Goal: Task Accomplishment & Management: Manage account settings

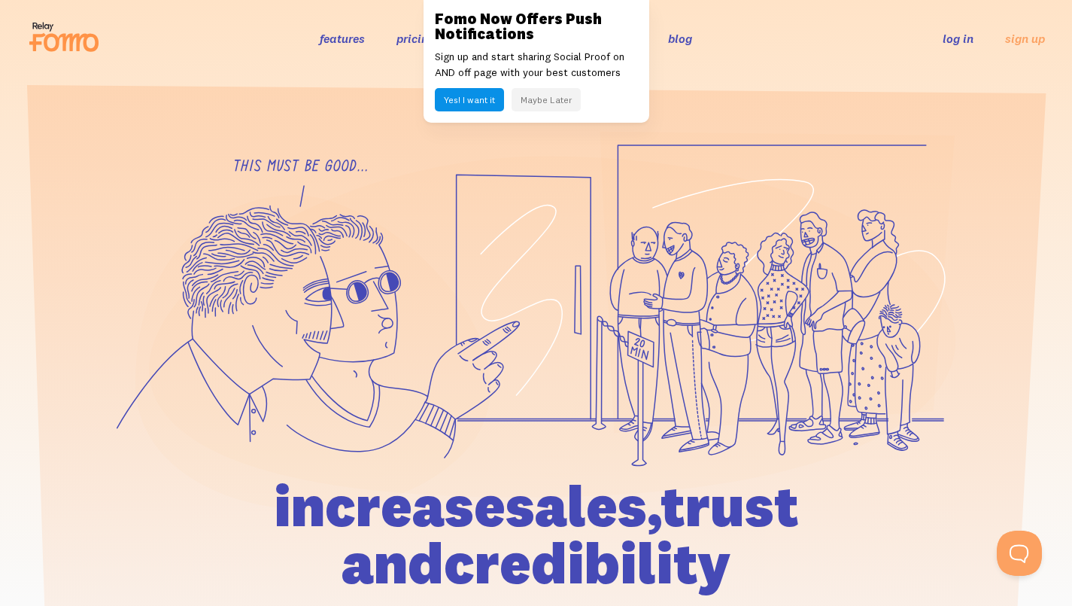
click at [962, 31] on li "log in" at bounding box center [958, 37] width 31 height 17
click at [962, 34] on link "log in" at bounding box center [958, 38] width 31 height 15
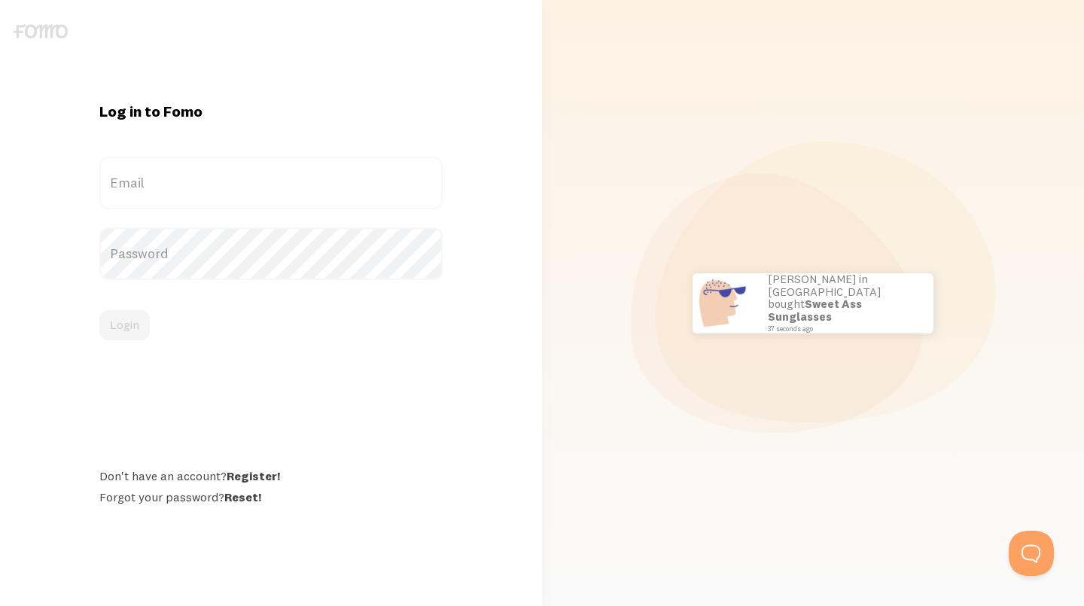
click at [187, 170] on label "Email" at bounding box center [270, 183] width 343 height 53
click at [187, 170] on input "Email" at bounding box center [270, 183] width 343 height 53
click at [232, 179] on label "Email" at bounding box center [270, 183] width 343 height 53
click at [232, 179] on input "Email" at bounding box center [270, 183] width 343 height 53
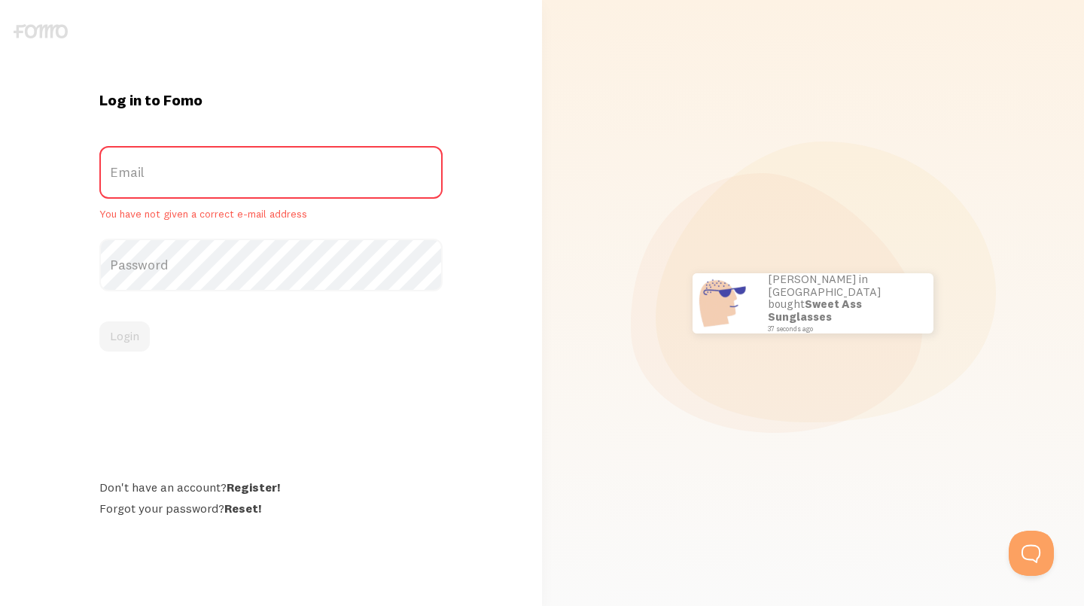
click at [188, 171] on label "Email" at bounding box center [270, 172] width 343 height 53
click at [188, 171] on input "Email" at bounding box center [270, 172] width 343 height 53
click at [188, 171] on label "Email" at bounding box center [270, 172] width 343 height 53
click at [188, 171] on input "Email" at bounding box center [270, 172] width 343 height 53
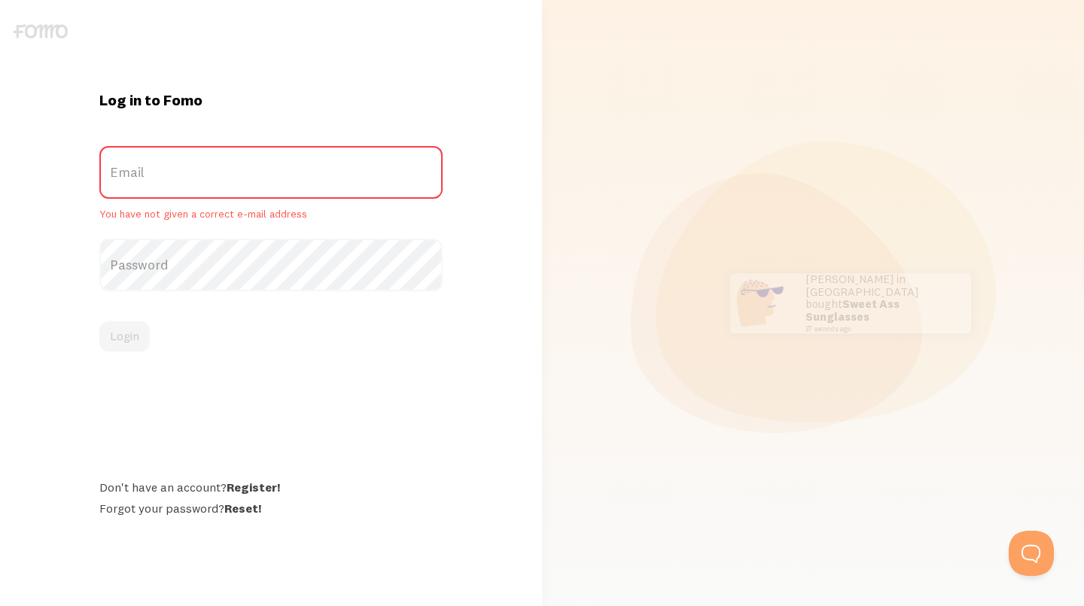
click at [236, 512] on link "Reset!" at bounding box center [242, 507] width 37 height 15
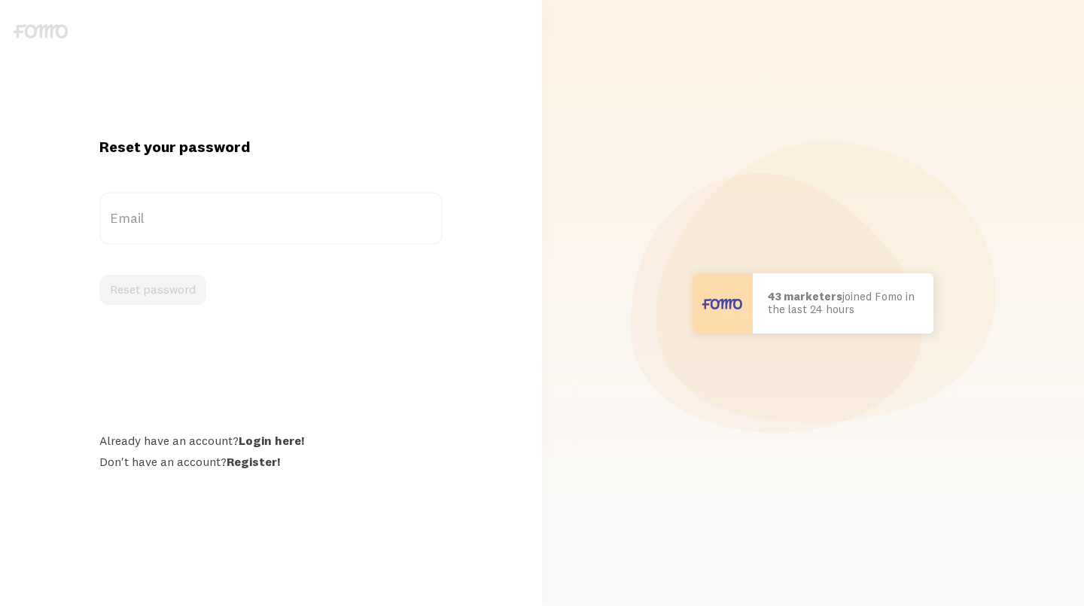
click at [261, 219] on label "Email" at bounding box center [270, 218] width 343 height 53
click at [261, 219] on input "Email" at bounding box center [270, 218] width 343 height 53
click at [140, 223] on label "Email" at bounding box center [270, 218] width 343 height 53
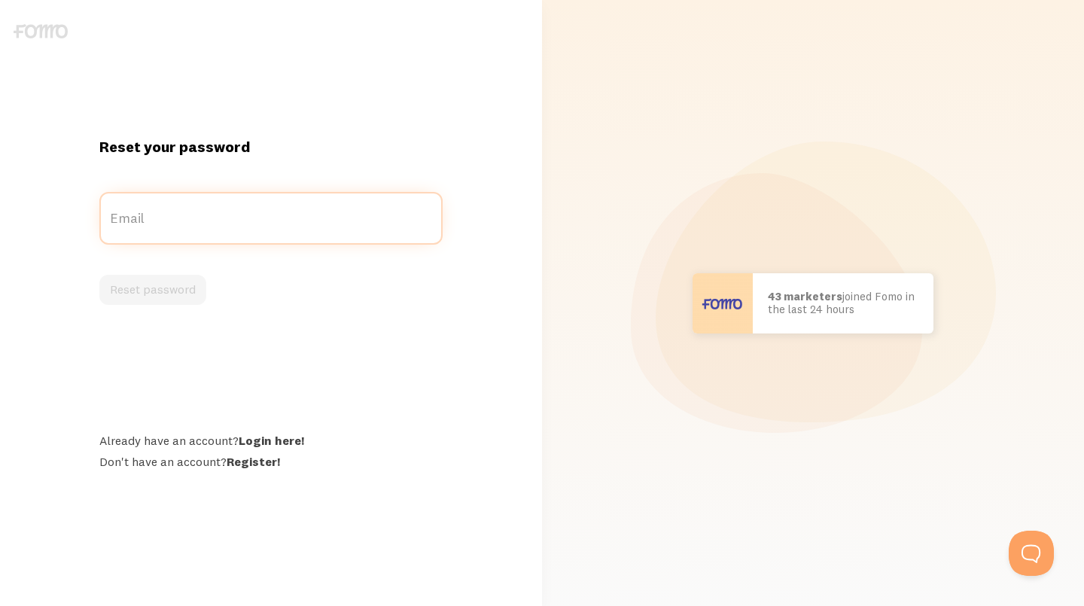
click at [140, 223] on input "Email" at bounding box center [270, 218] width 343 height 53
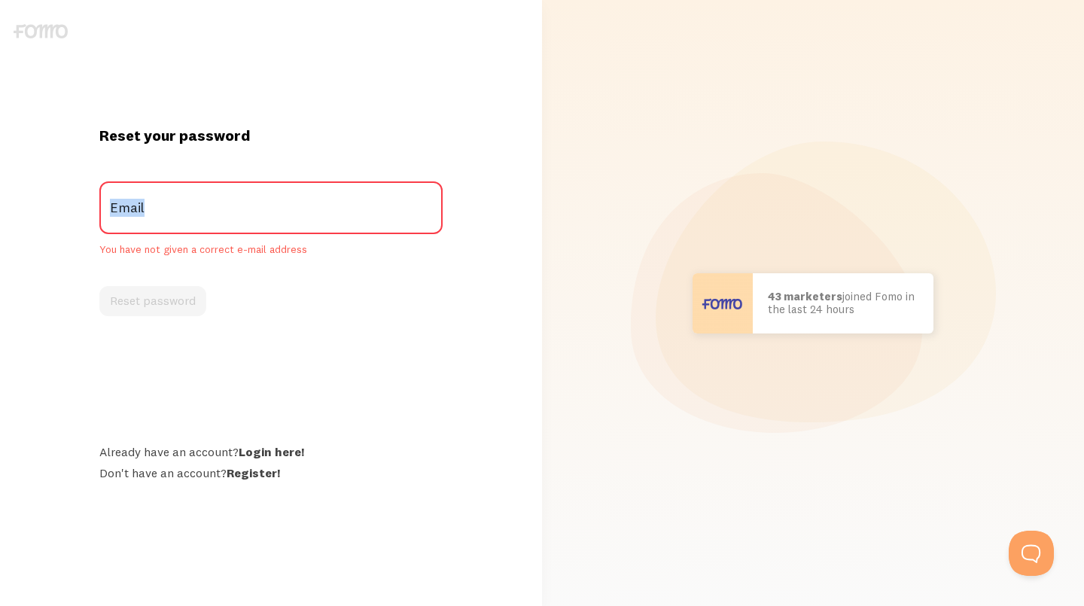
click at [140, 223] on label "Email" at bounding box center [270, 207] width 343 height 53
click at [140, 223] on input "Email" at bounding box center [270, 207] width 343 height 53
click at [152, 211] on label "Email" at bounding box center [270, 207] width 343 height 53
click at [152, 211] on input "Email" at bounding box center [270, 207] width 343 height 53
type input "yona"
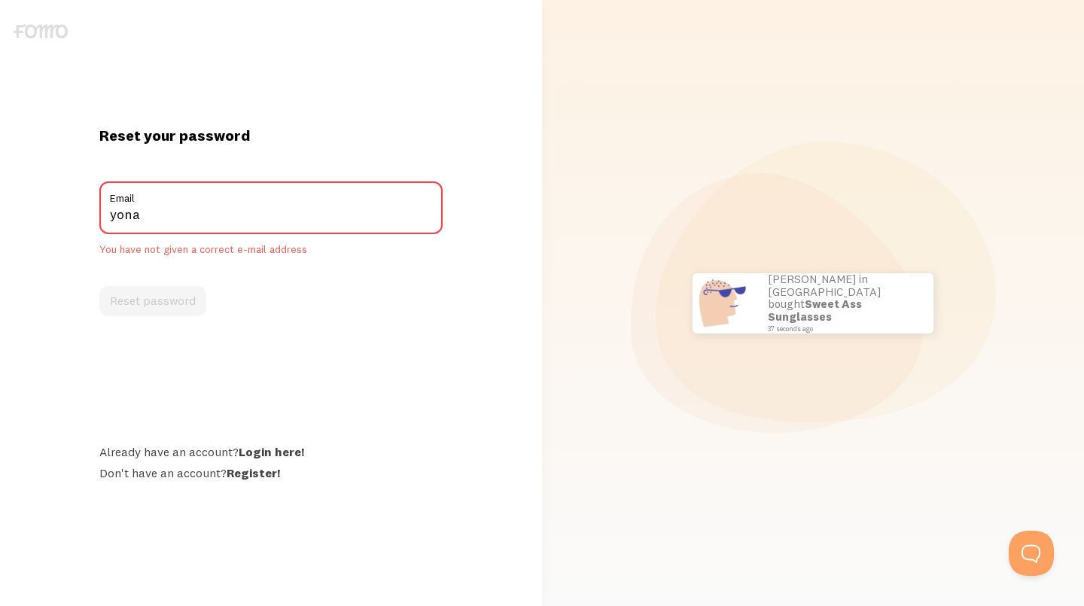
click at [217, 323] on div "Reset your password yona Email You have not given a correct e-mail address Rese…" at bounding box center [270, 303] width 361 height 354
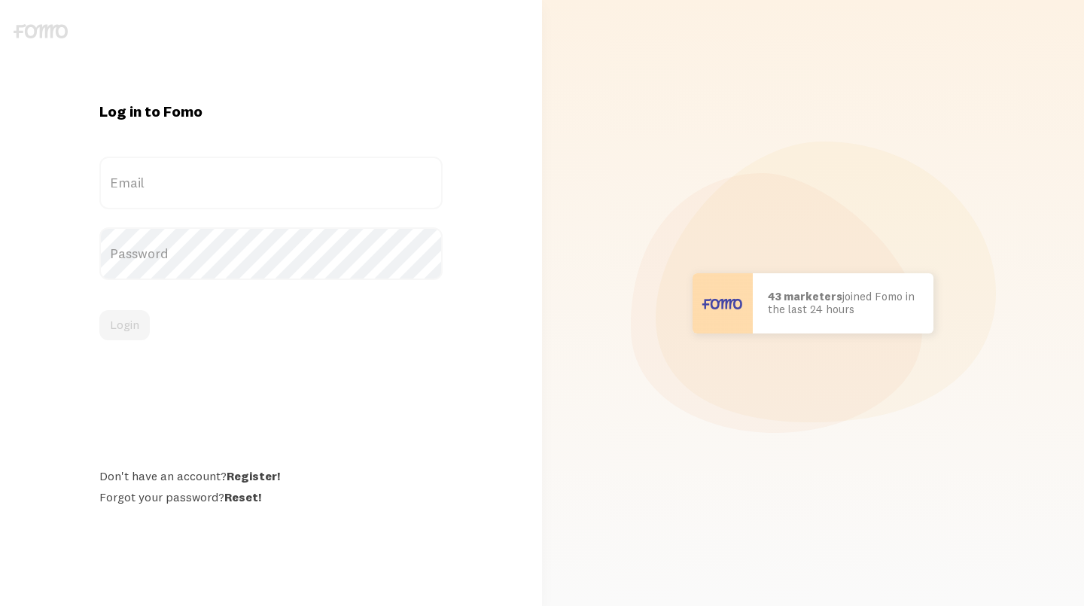
click at [183, 168] on label "Email" at bounding box center [270, 183] width 343 height 53
click at [183, 168] on input "Email" at bounding box center [270, 183] width 343 height 53
click at [180, 173] on label "Email" at bounding box center [270, 183] width 343 height 53
click at [180, 173] on input "Email" at bounding box center [270, 183] width 343 height 53
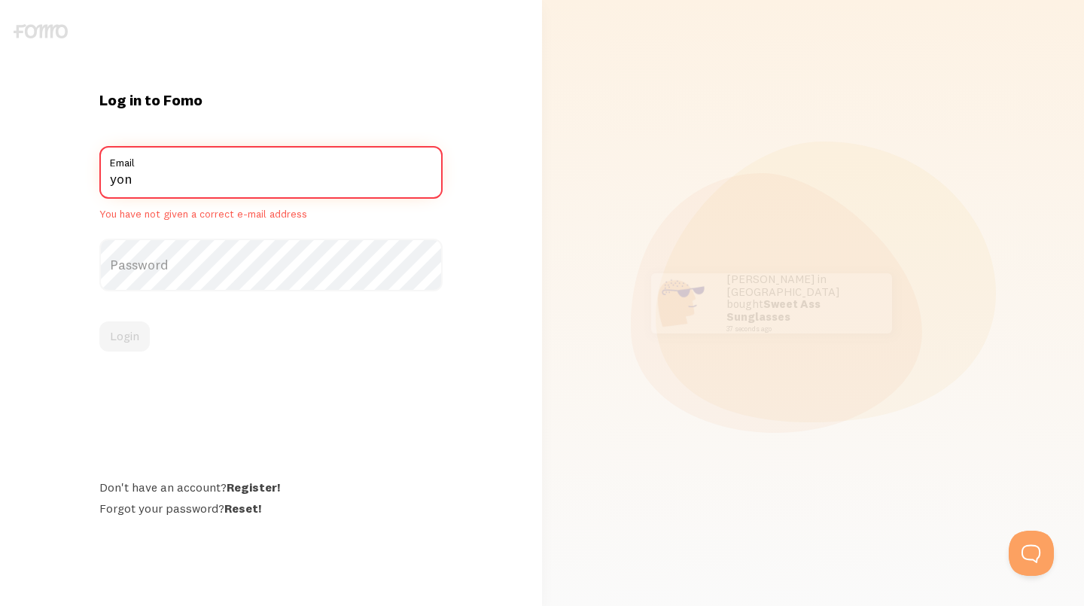
type input "yonathan@yonivers.com"
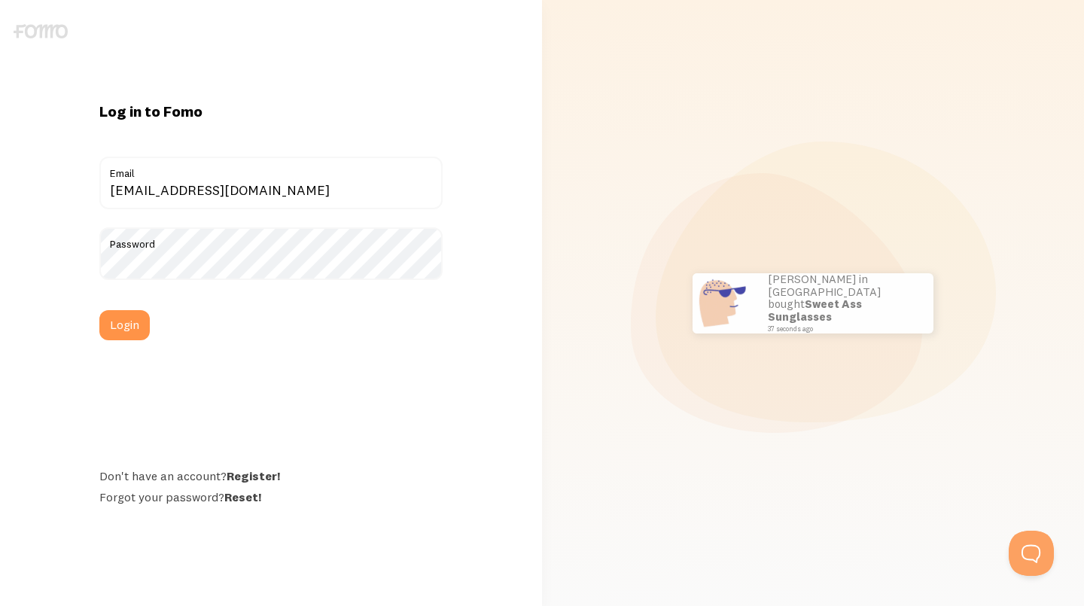
click at [127, 322] on button "Login" at bounding box center [124, 325] width 50 height 30
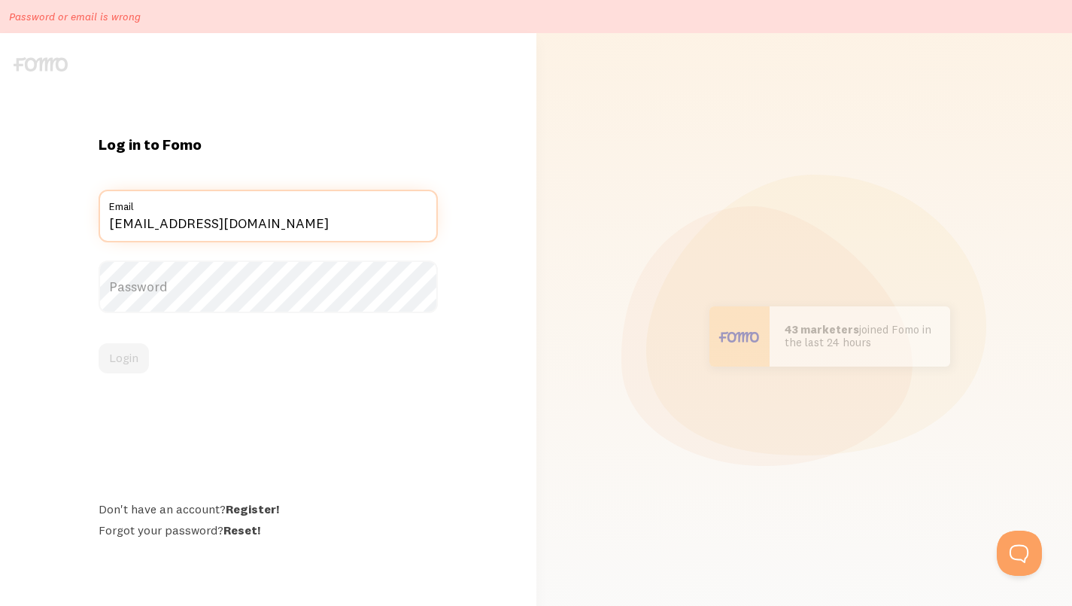
click at [241, 216] on input "[EMAIL_ADDRESS][DOMAIN_NAME]" at bounding box center [268, 216] width 339 height 53
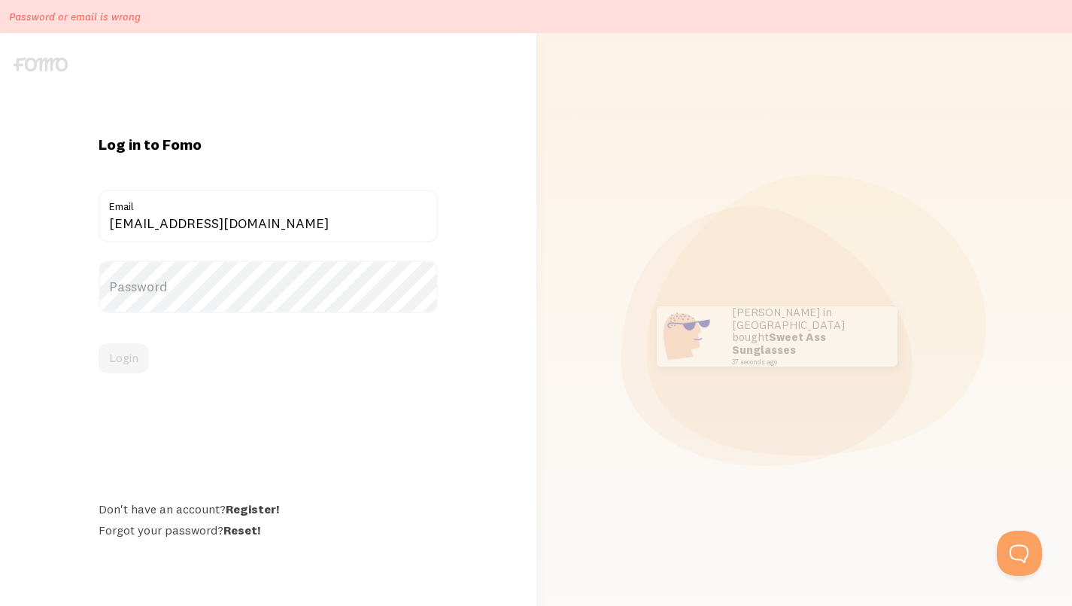
drag, startPoint x: 491, startPoint y: 281, endPoint x: 463, endPoint y: 310, distance: 40.4
click at [489, 283] on div "Log in to Fomo [EMAIL_ADDRESS][DOMAIN_NAME] Email Password Login Don't have an …" at bounding box center [268, 336] width 536 height 403
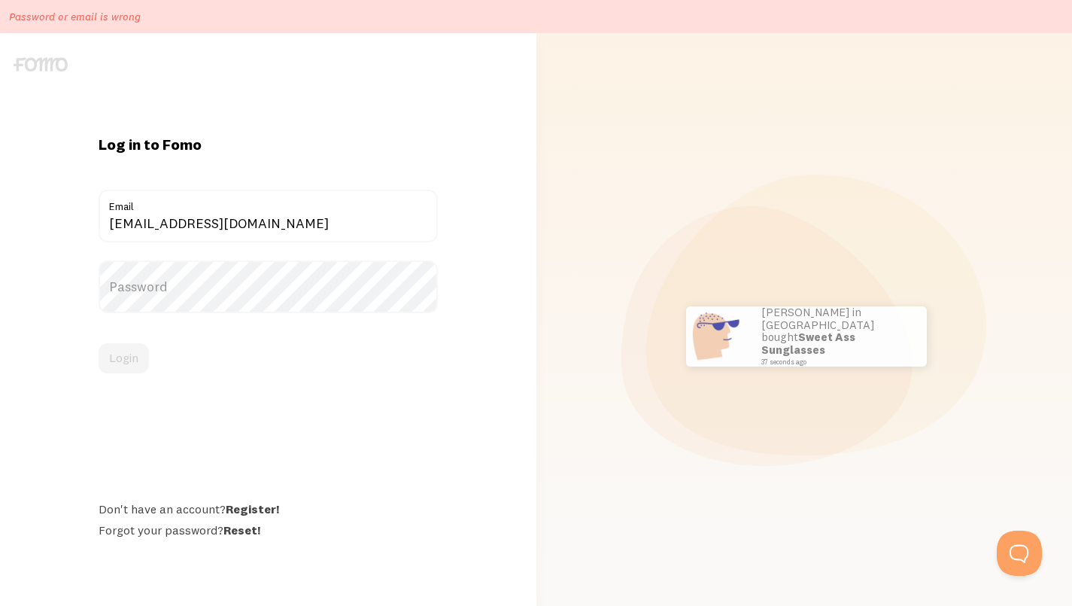
click at [305, 212] on label "Email" at bounding box center [268, 203] width 339 height 26
click at [305, 212] on input "[EMAIL_ADDRESS][DOMAIN_NAME]" at bounding box center [268, 216] width 339 height 53
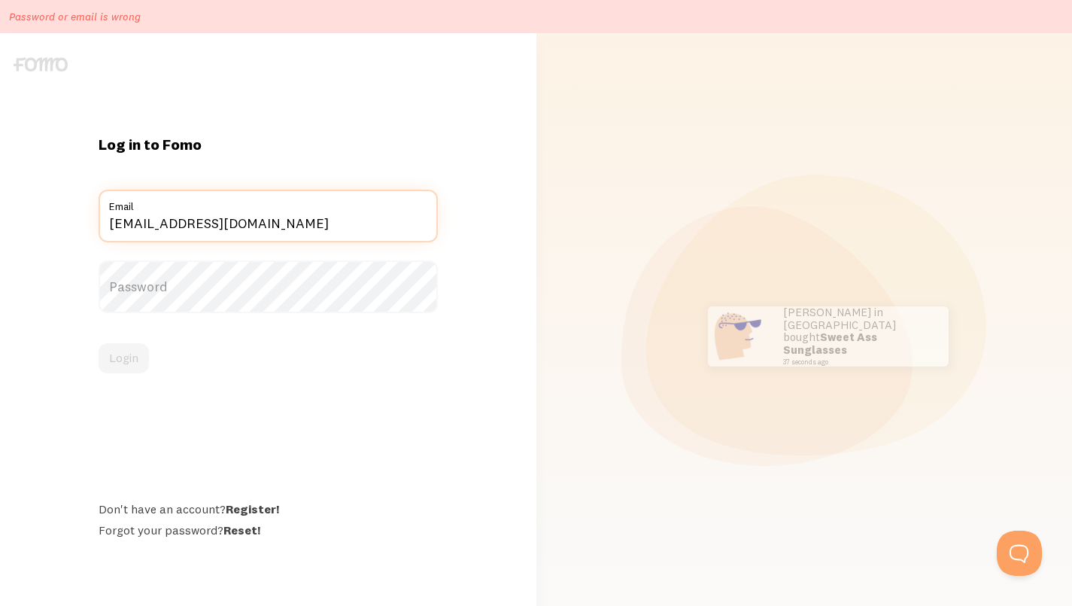
click at [255, 228] on input "[EMAIL_ADDRESS][DOMAIN_NAME]" at bounding box center [268, 216] width 339 height 53
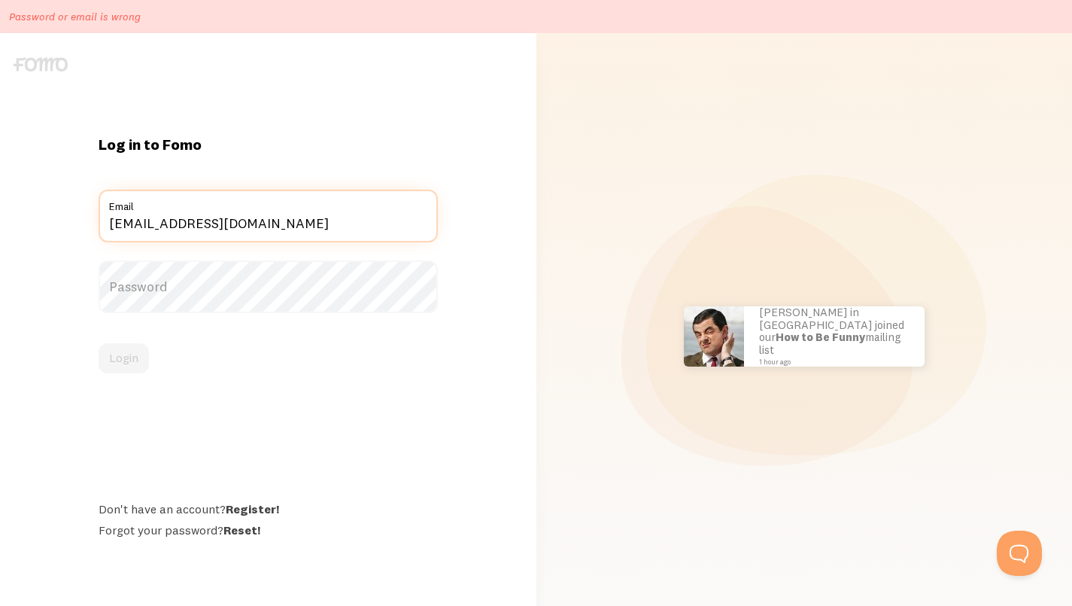
type input "[EMAIL_ADDRESS][DOMAIN_NAME]"
click at [99, 343] on button "Login" at bounding box center [124, 358] width 50 height 30
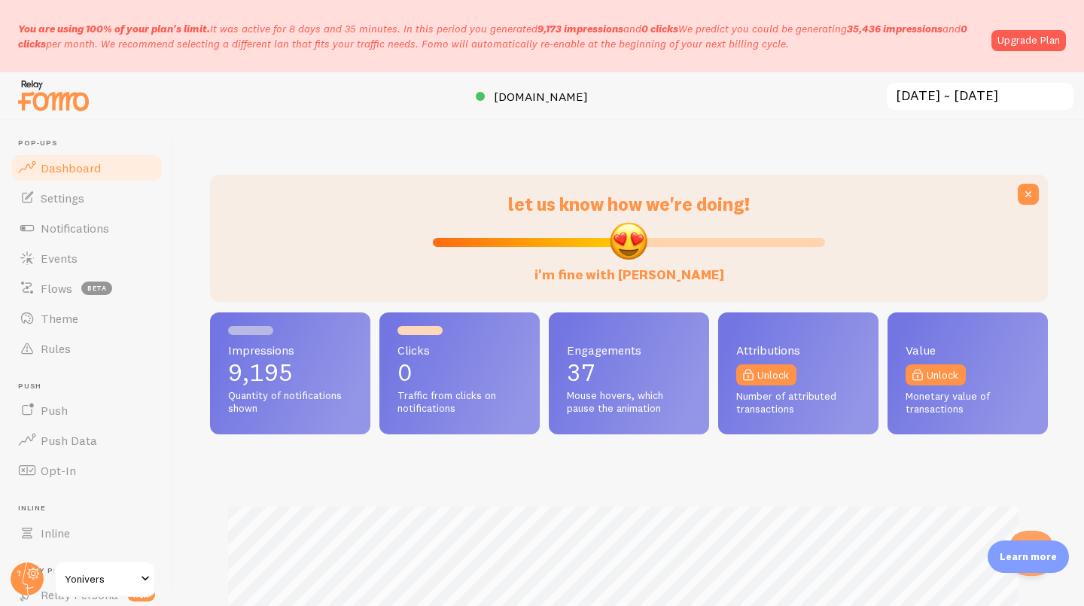
click at [1013, 41] on link "Upgrade Plan" at bounding box center [1028, 40] width 74 height 21
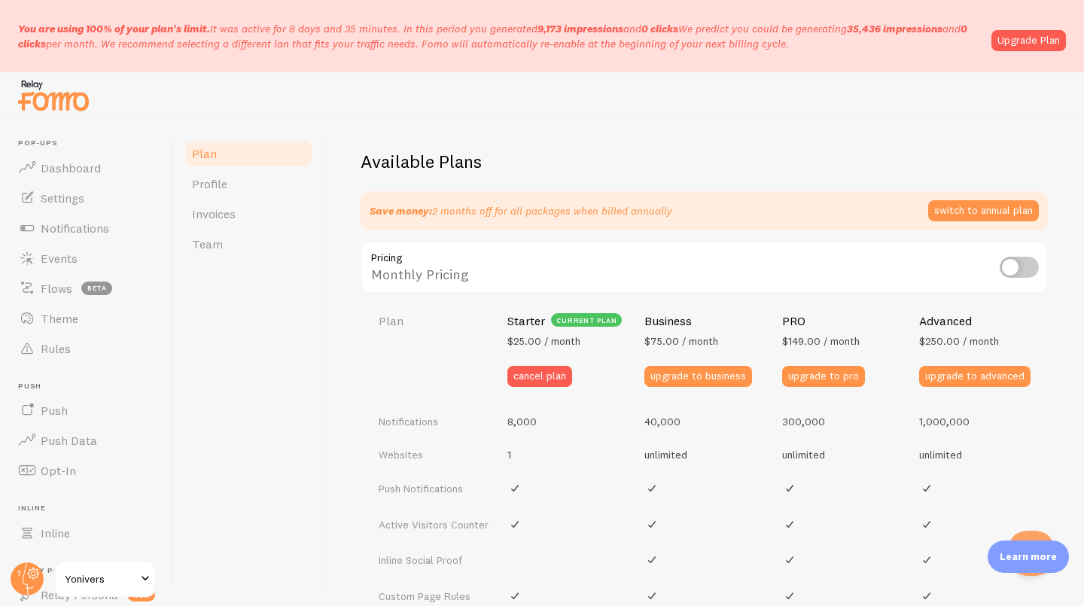
scroll to position [493, 0]
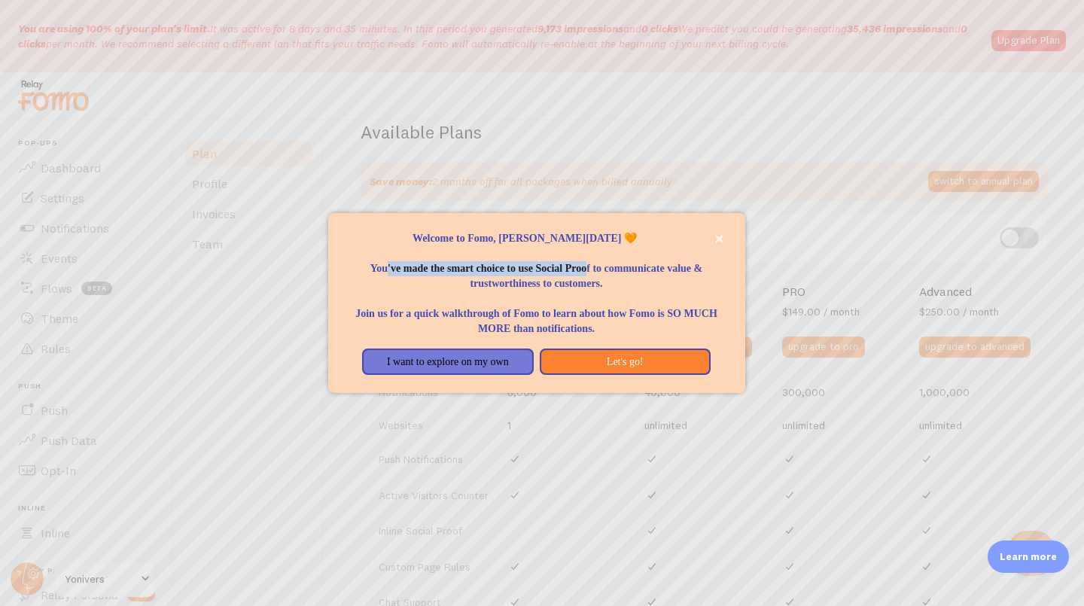
drag, startPoint x: 406, startPoint y: 268, endPoint x: 667, endPoint y: 266, distance: 261.1
click at [667, 266] on p "You've made the smart choice to use Social Proof to communicate value & trustwo…" at bounding box center [536, 268] width 381 height 45
drag, startPoint x: 667, startPoint y: 266, endPoint x: 659, endPoint y: 302, distance: 36.9
click at [666, 266] on p "You've made the smart choice to use Social Proof to communicate value & trustwo…" at bounding box center [536, 268] width 381 height 45
click at [639, 276] on p "You've made the smart choice to use Social Proof to communicate value & trustwo…" at bounding box center [536, 268] width 381 height 45
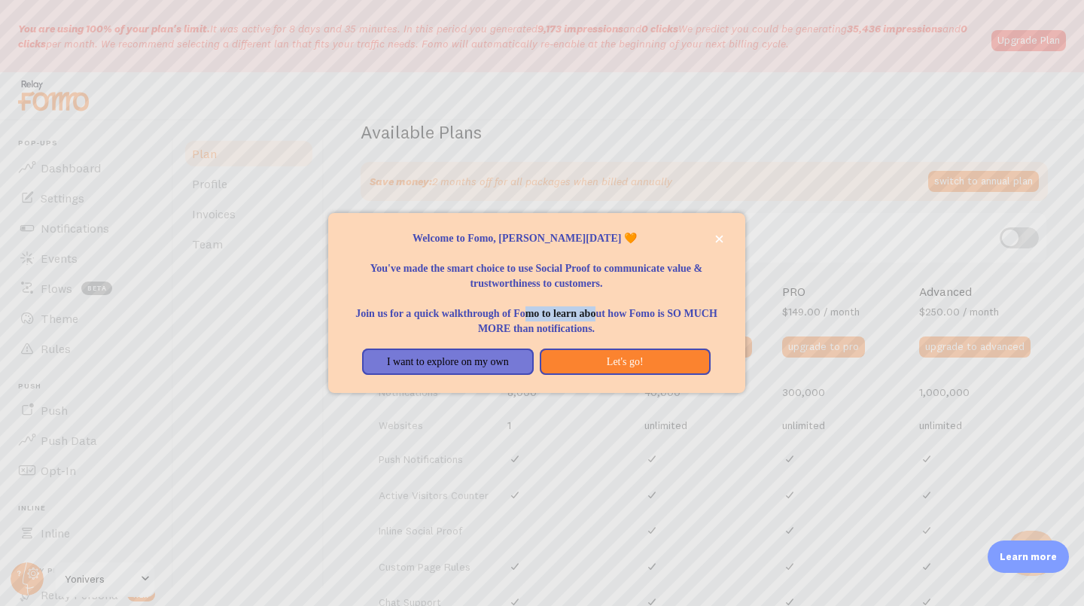
drag, startPoint x: 673, startPoint y: 309, endPoint x: 581, endPoint y: 314, distance: 92.7
click at [581, 314] on p "Join us for a quick walkthrough of Fomo to learn about how Fomo is SO MUCH MORE…" at bounding box center [536, 313] width 381 height 45
click at [485, 370] on button "I want to explore on my own" at bounding box center [447, 361] width 171 height 27
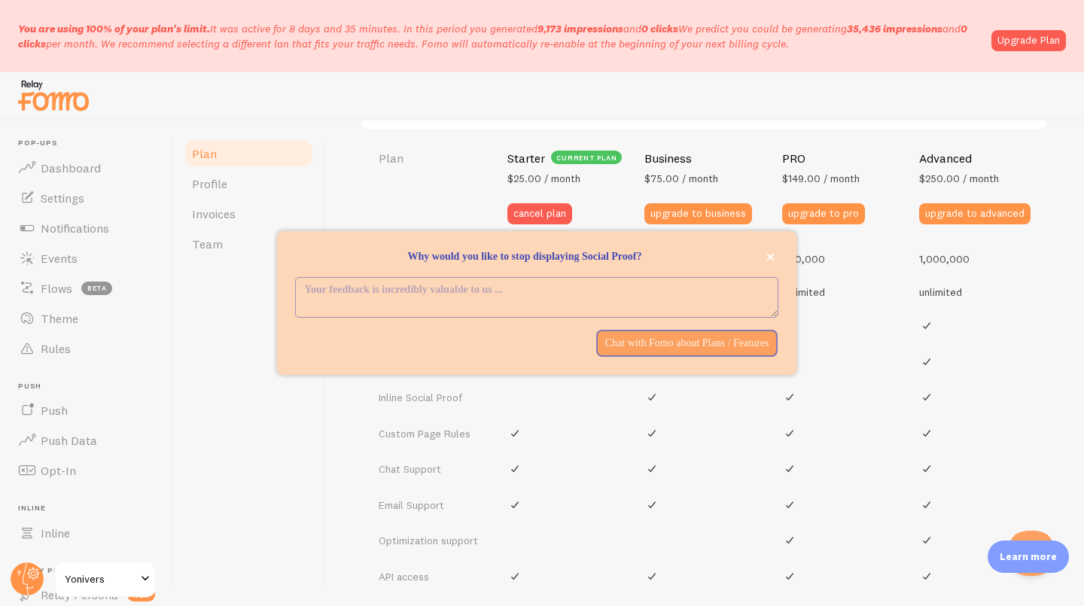
scroll to position [643, 0]
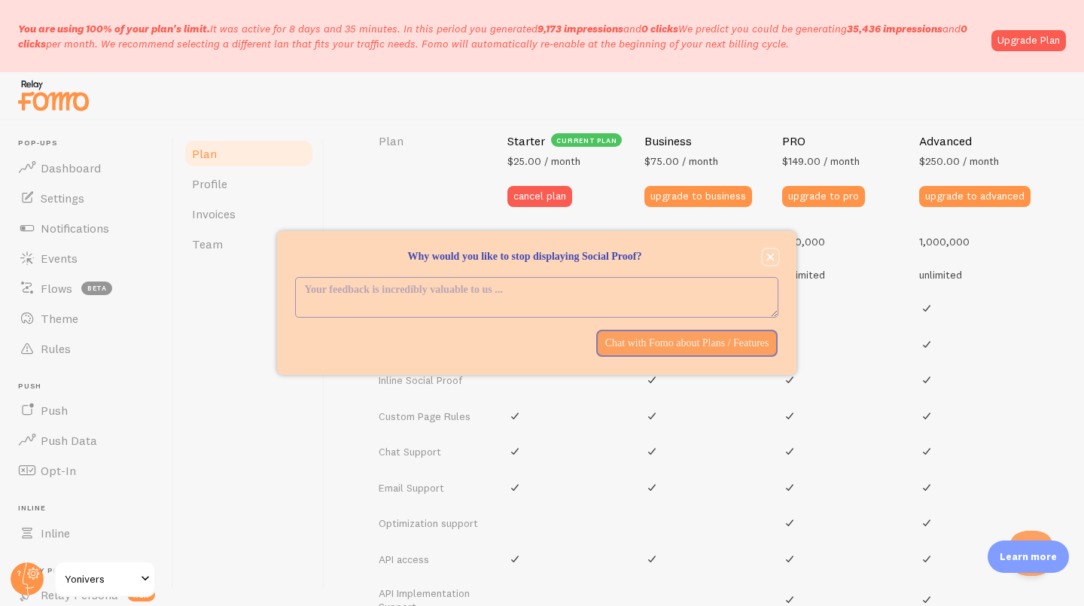
click at [771, 255] on icon "close," at bounding box center [770, 257] width 8 height 8
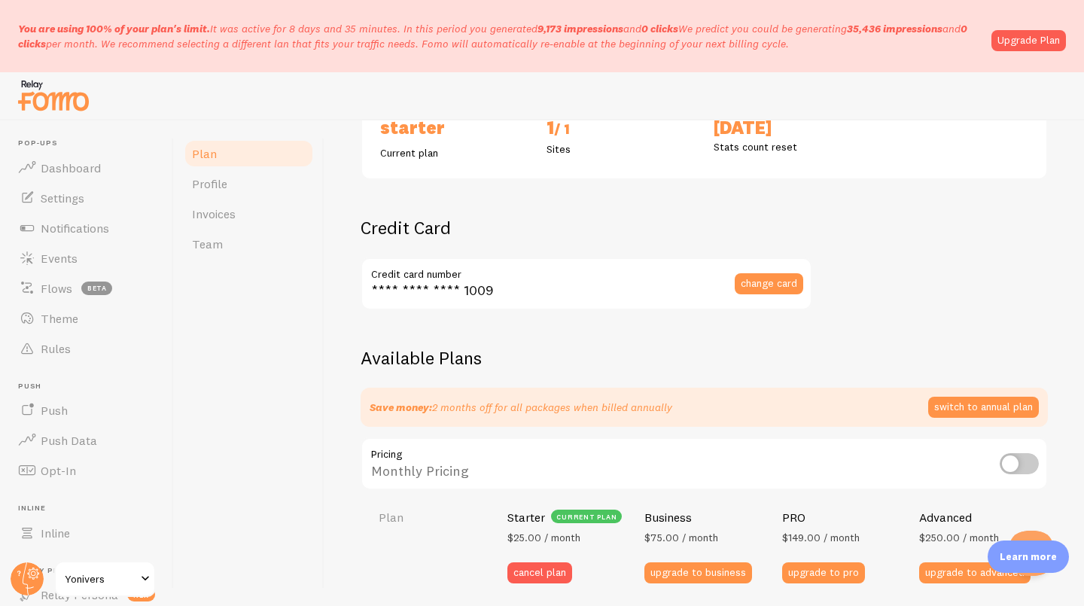
scroll to position [342, 0]
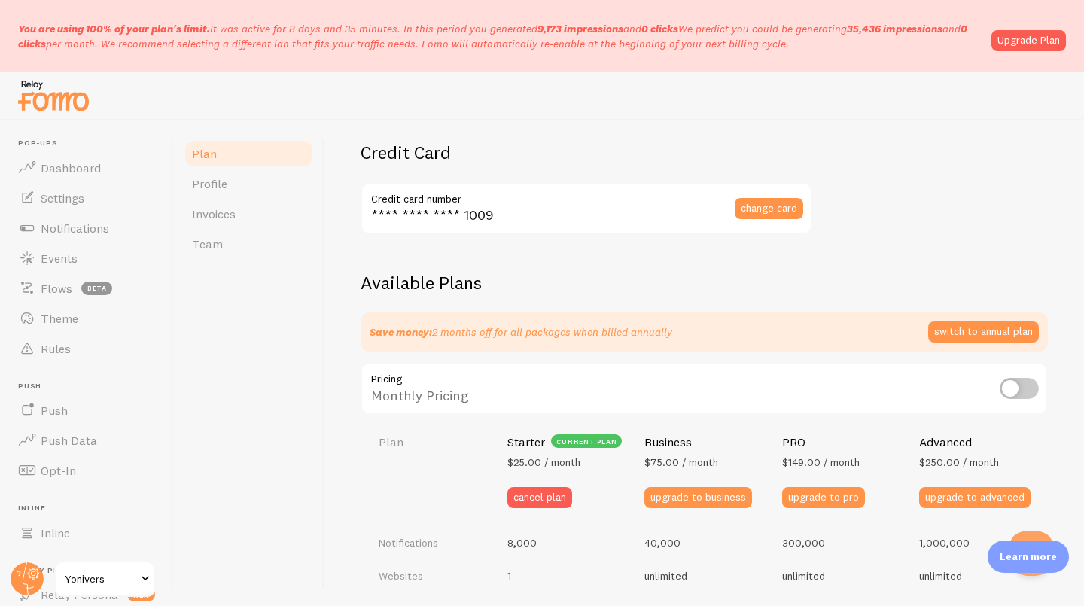
drag, startPoint x: 1005, startPoint y: 392, endPoint x: 968, endPoint y: 375, distance: 40.7
click at [1002, 392] on input "checkbox" at bounding box center [1018, 388] width 39 height 21
checkbox input "true"
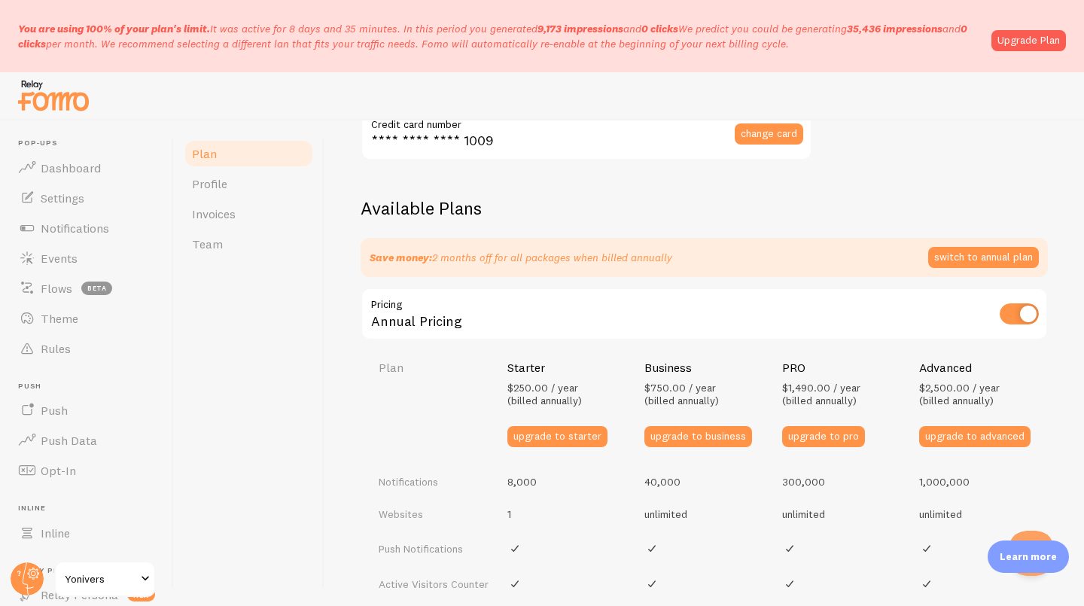
scroll to position [493, 0]
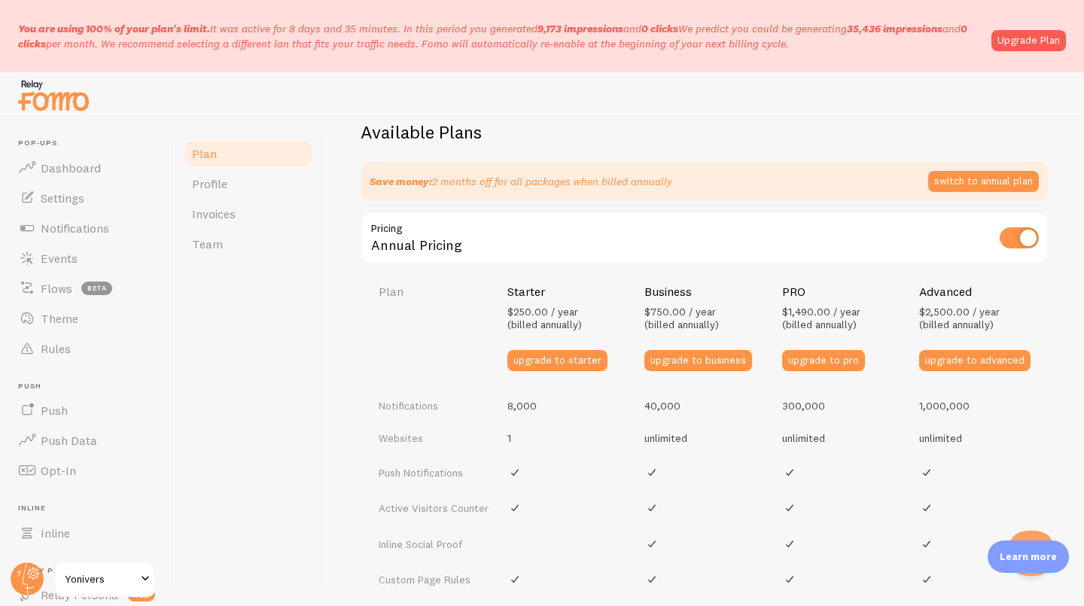
click at [655, 311] on span "$750.00 / year (billed annually)" at bounding box center [681, 318] width 74 height 27
click at [567, 311] on span "$250.00 / year (billed annually)" at bounding box center [544, 318] width 74 height 27
click at [623, 181] on p "Save money: 2 months off for all packages when billed annually" at bounding box center [520, 181] width 302 height 15
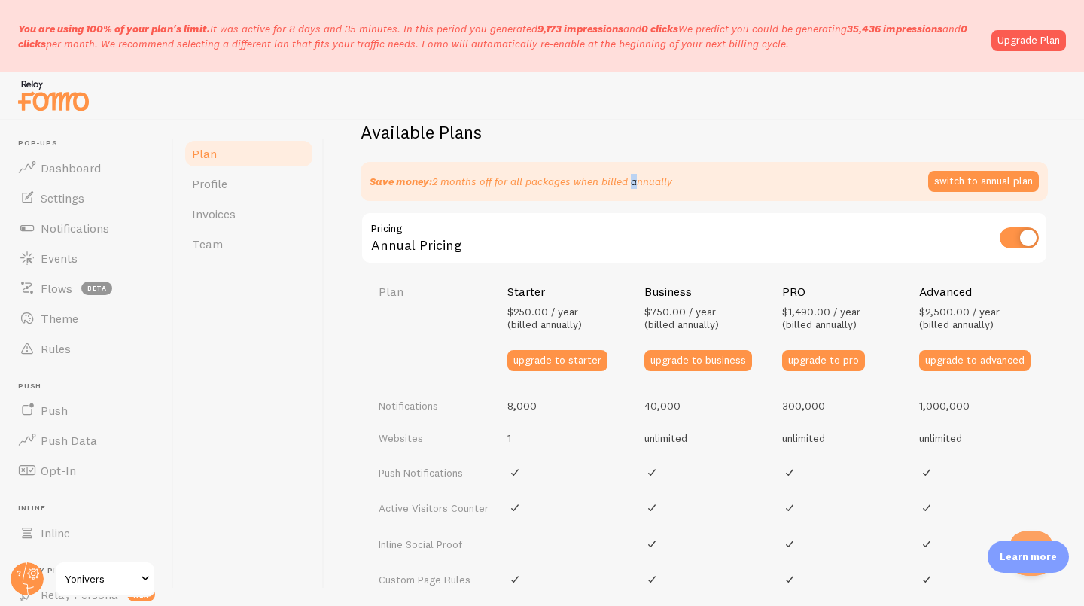
click at [623, 181] on p "Save money: 2 months off for all packages when billed annually" at bounding box center [520, 181] width 302 height 15
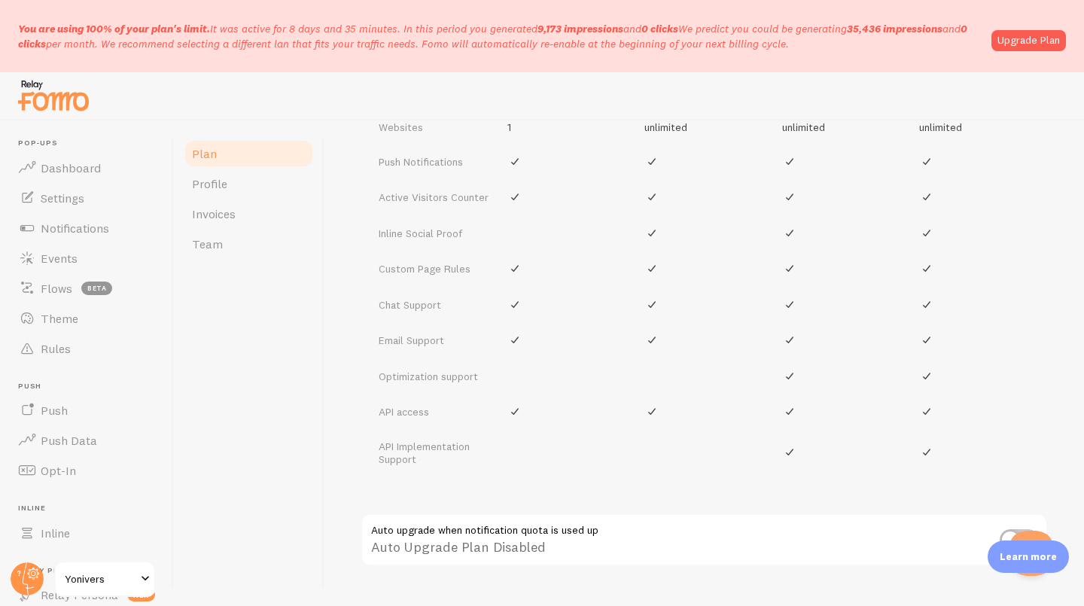
scroll to position [860, 0]
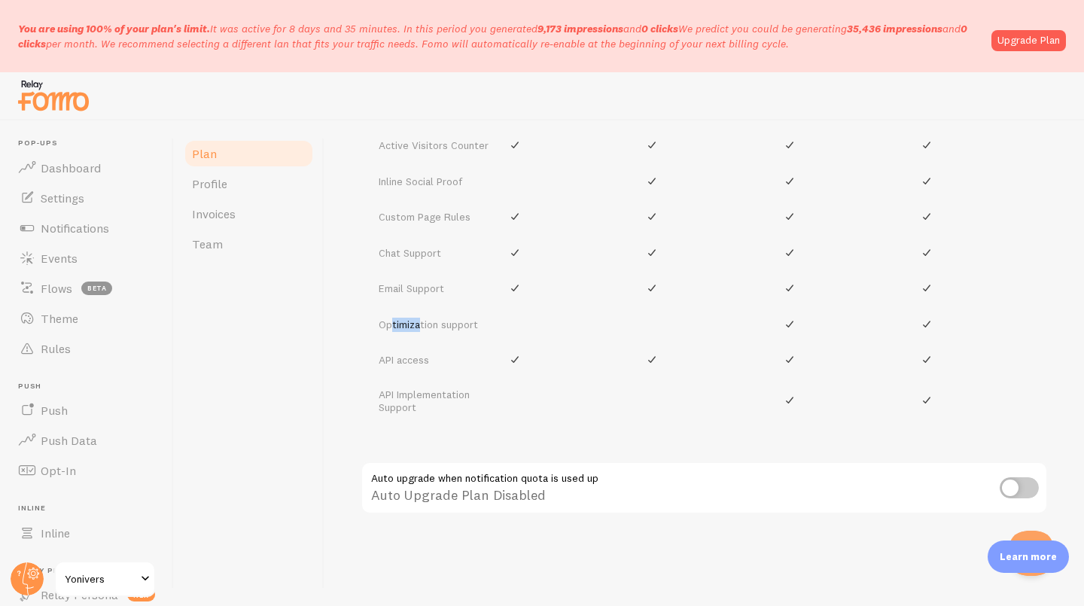
drag, startPoint x: 394, startPoint y: 333, endPoint x: 420, endPoint y: 333, distance: 26.3
click at [420, 333] on td "Optimization support" at bounding box center [429, 324] width 138 height 36
click at [421, 332] on td "Optimization support" at bounding box center [429, 324] width 138 height 36
click at [682, 432] on div "Available Plans Save money: 2 months off for all packages when billed annually …" at bounding box center [703, 164] width 687 height 812
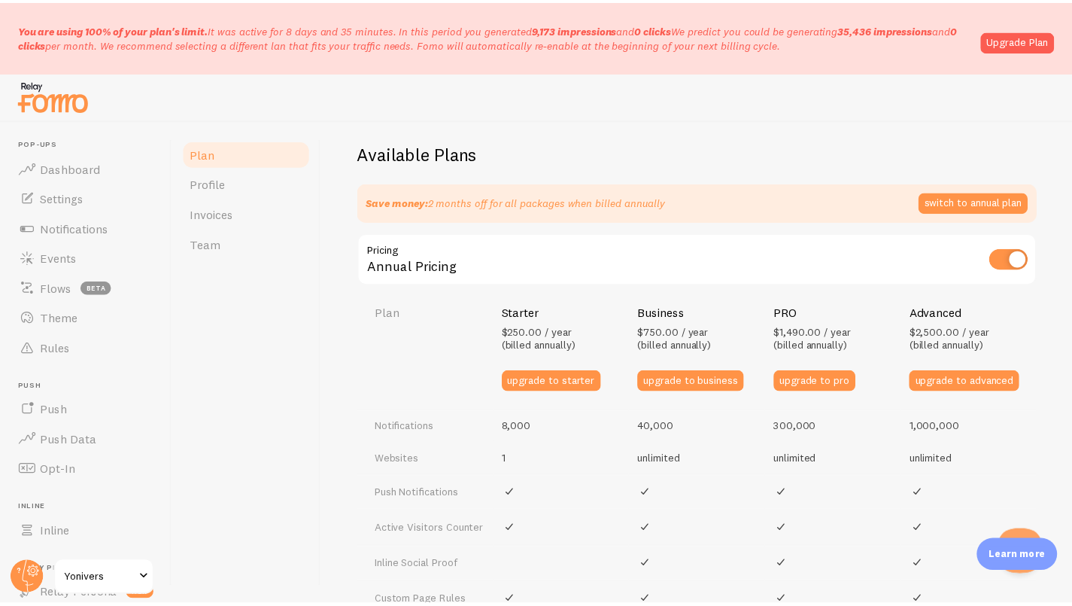
scroll to position [409, 0]
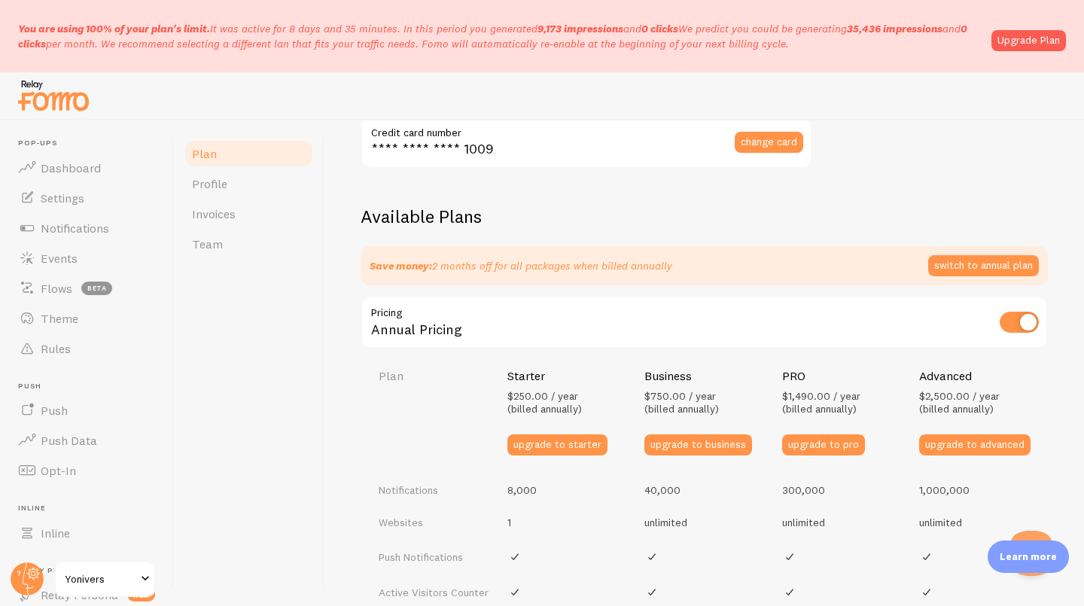
click at [968, 257] on button "switch to annual plan" at bounding box center [983, 265] width 111 height 21
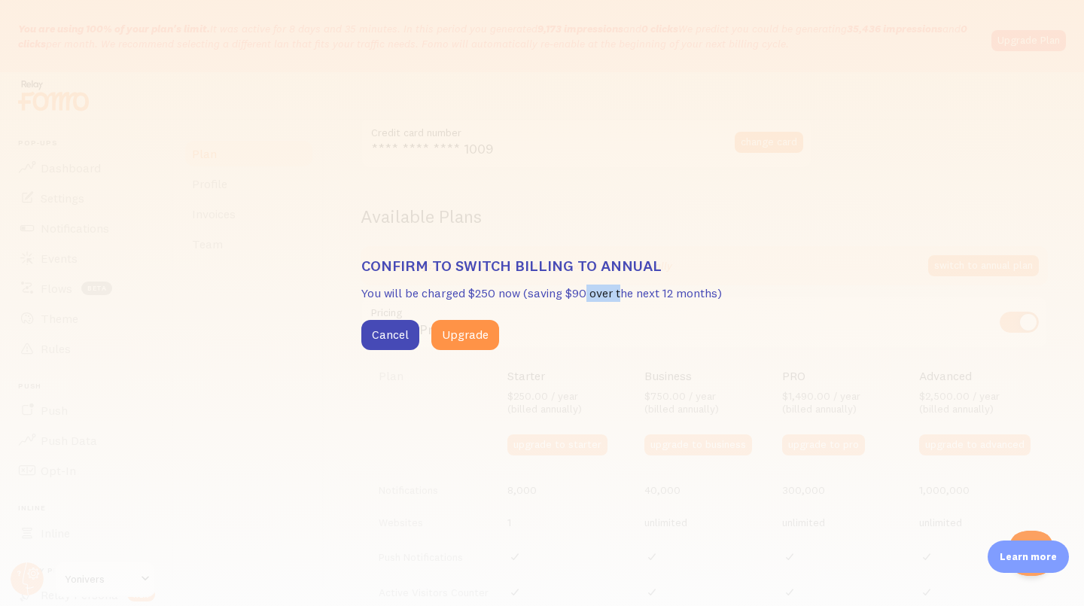
click at [582, 296] on p "You will be charged $250 now (saving $90 over the next 12 months)" at bounding box center [541, 292] width 361 height 17
click at [452, 331] on button "Upgrade" at bounding box center [465, 335] width 68 height 30
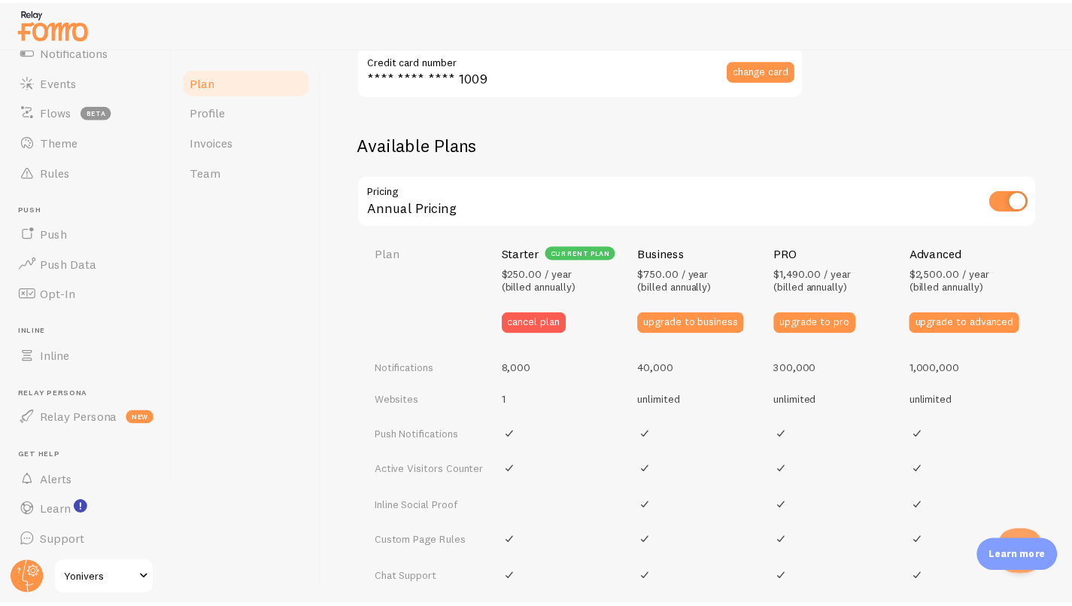
scroll to position [108, 0]
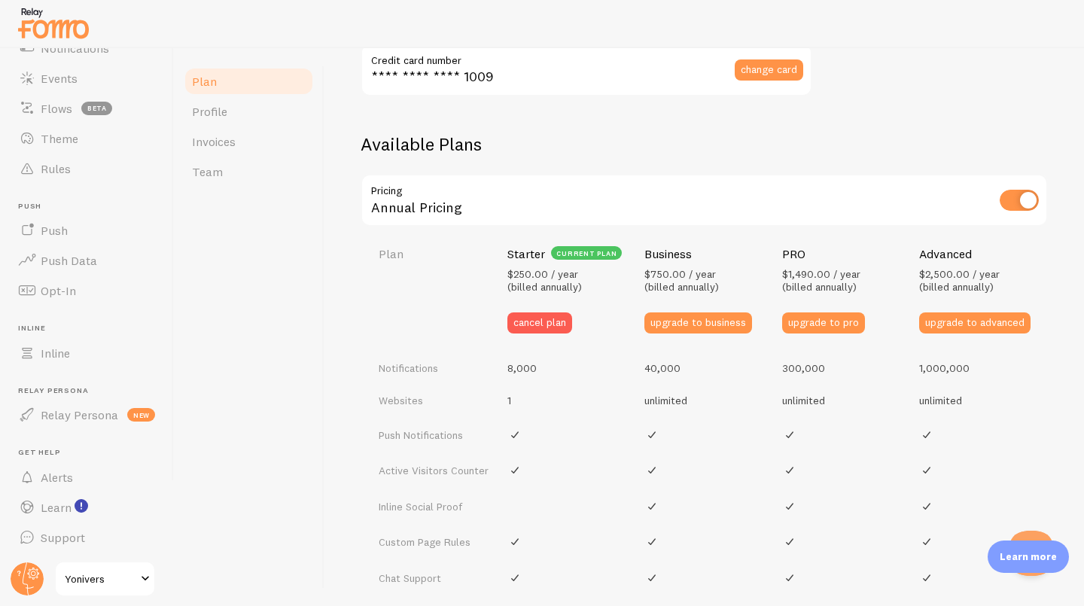
click at [129, 579] on span "Yonivers" at bounding box center [100, 579] width 71 height 18
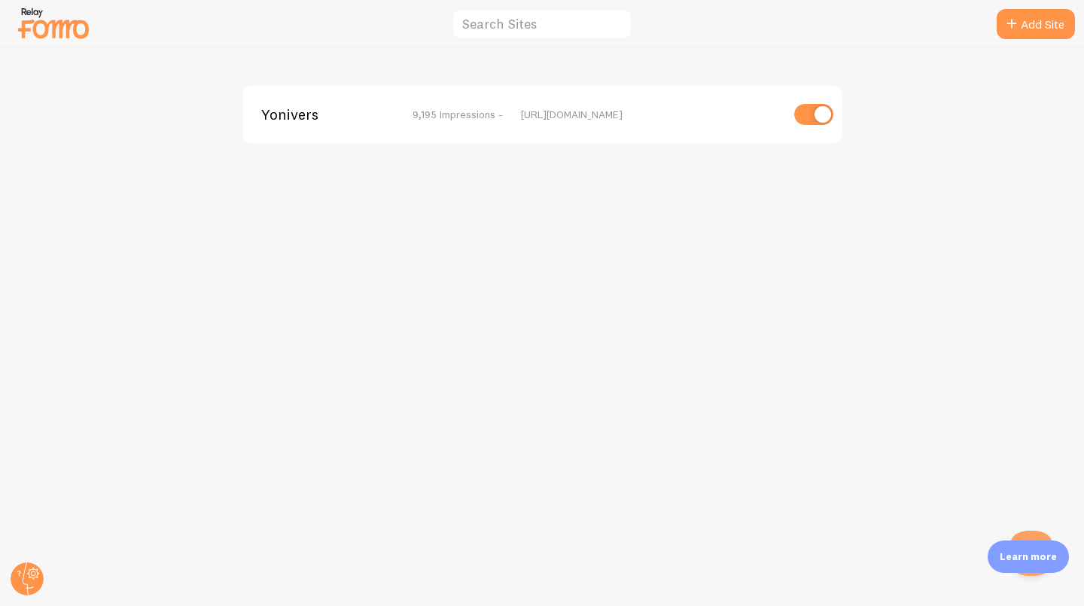
drag, startPoint x: 538, startPoint y: 284, endPoint x: 229, endPoint y: 87, distance: 366.5
click at [535, 280] on div "Yonivers 9,195 Impressions - https://yonivers.com" at bounding box center [542, 327] width 1083 height 558
click at [59, 22] on img at bounding box center [53, 23] width 75 height 38
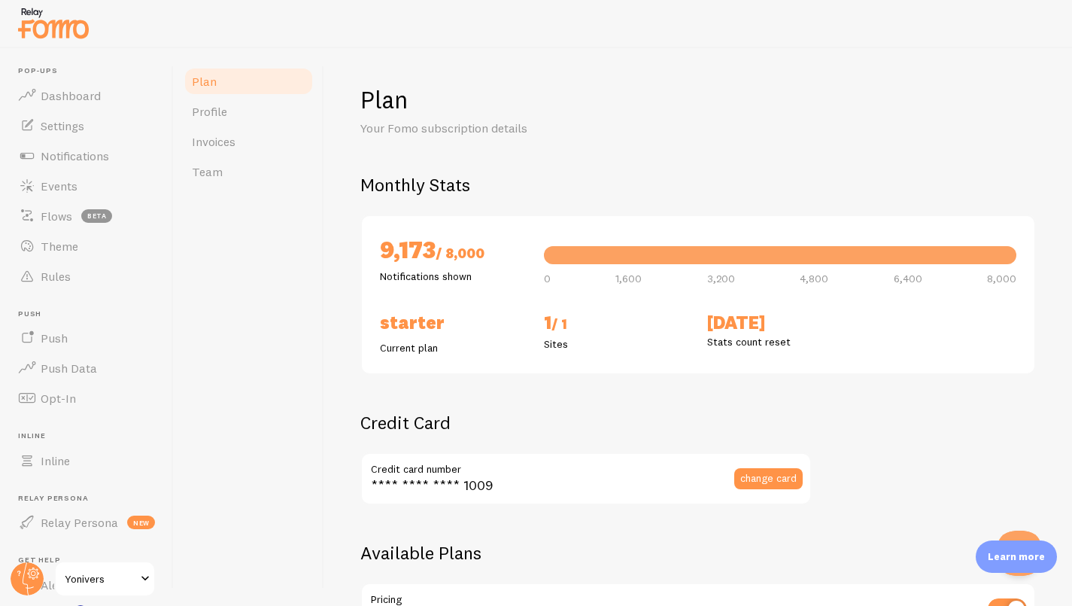
click at [251, 167] on link "Team" at bounding box center [249, 172] width 132 height 30
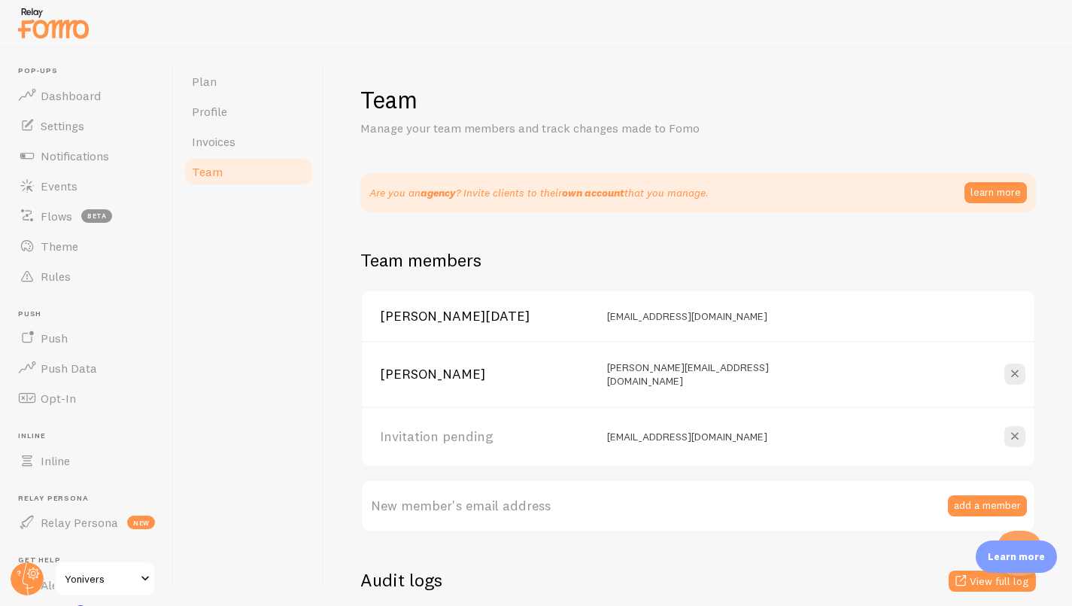
scroll to position [150, 0]
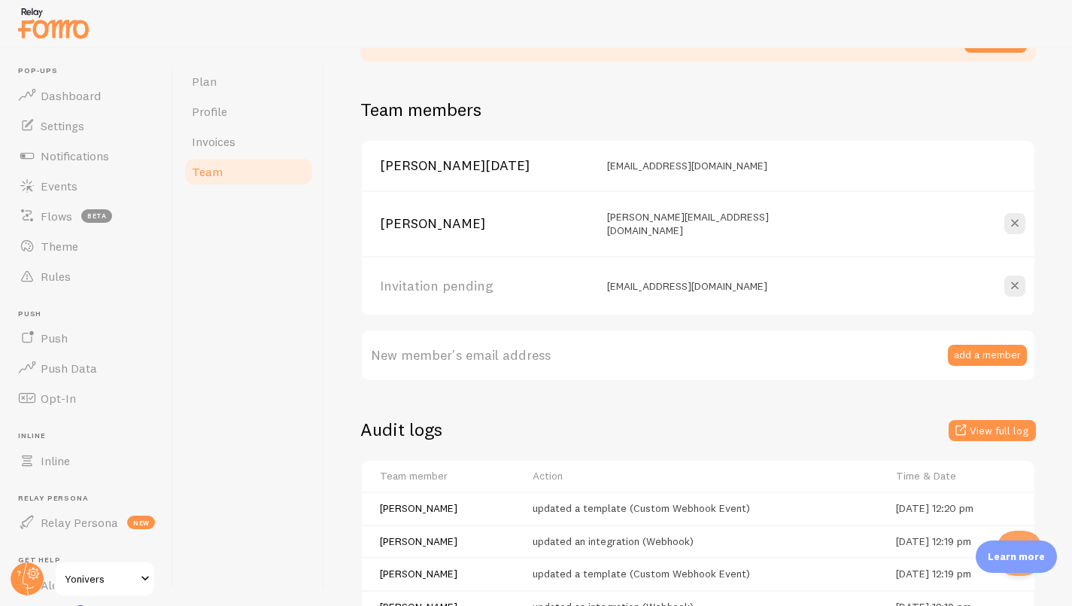
click at [1006, 277] on icon at bounding box center [1015, 286] width 18 height 18
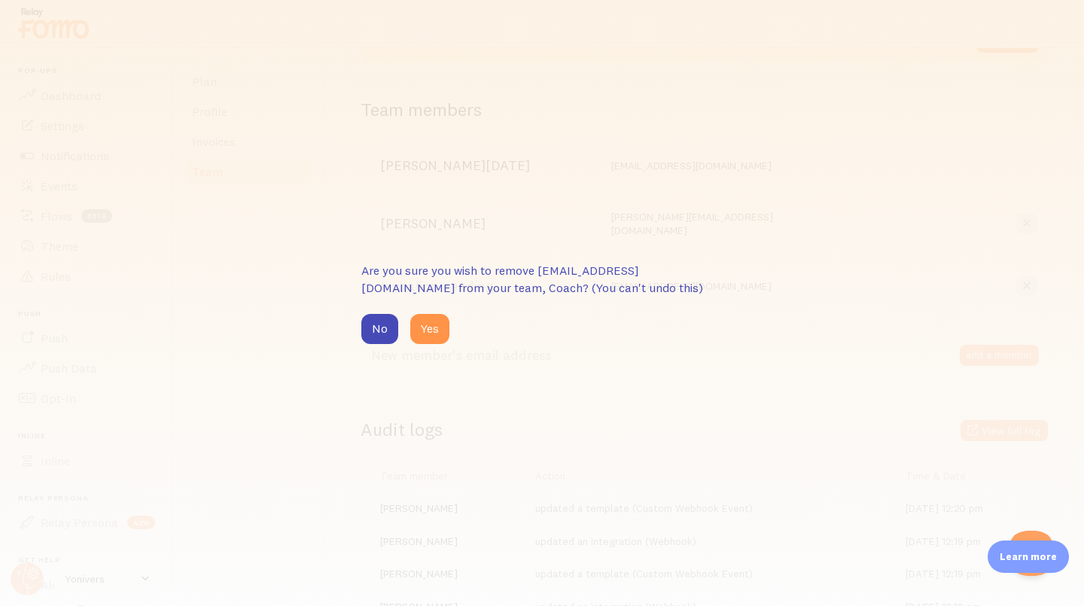
click at [436, 333] on button "Yes" at bounding box center [429, 329] width 39 height 30
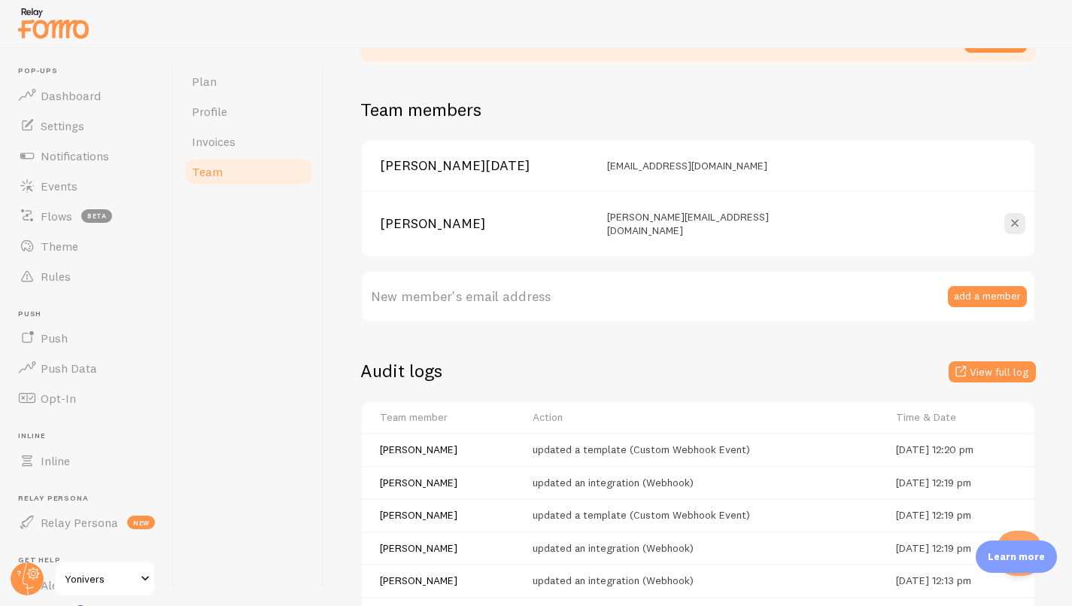
click at [677, 366] on div "Audit logs View full log" at bounding box center [698, 370] width 676 height 23
click at [254, 108] on link "Profile" at bounding box center [249, 111] width 132 height 30
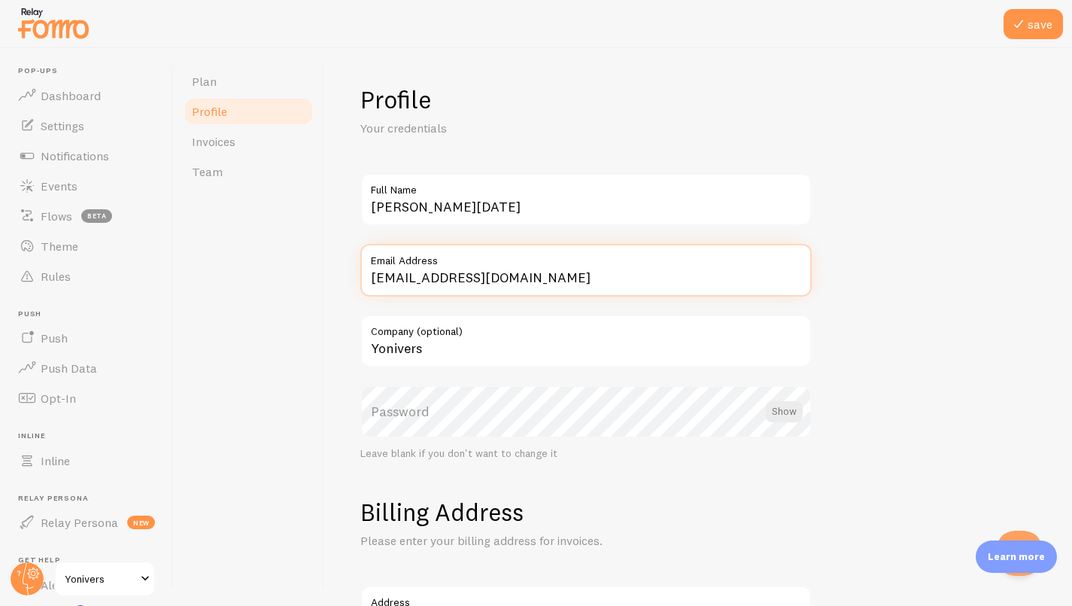
drag, startPoint x: 419, startPoint y: 275, endPoint x: 266, endPoint y: 248, distance: 155.9
click at [267, 248] on div "Plan Profile Invoices Team Profile Your credentials Jonathan Dahan Lellouche Fu…" at bounding box center [623, 327] width 898 height 558
type input "[EMAIL_ADDRESS][DOMAIN_NAME]"
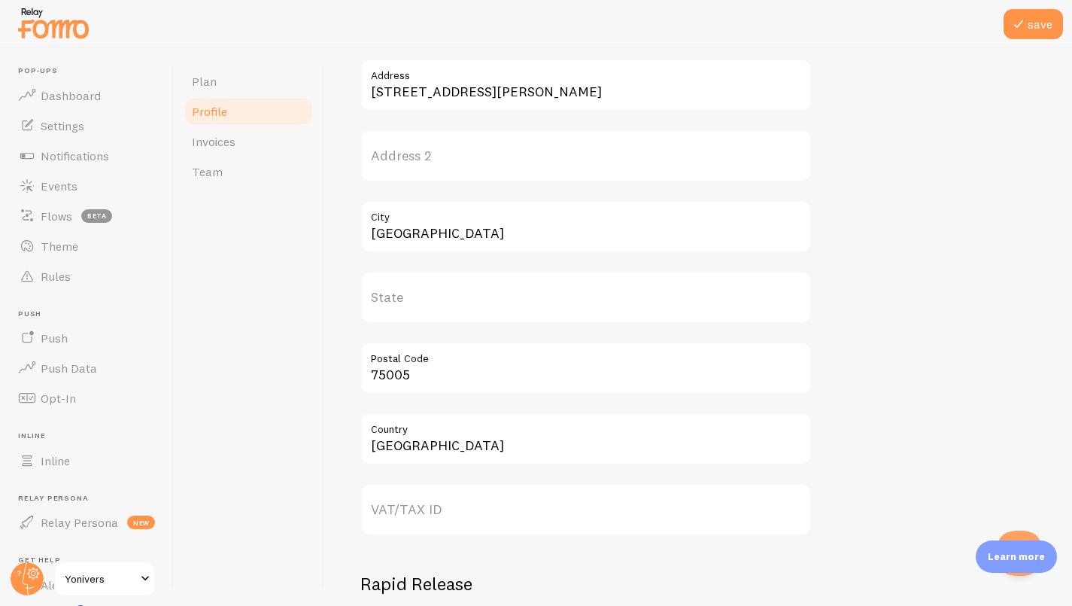
scroll to position [602, 0]
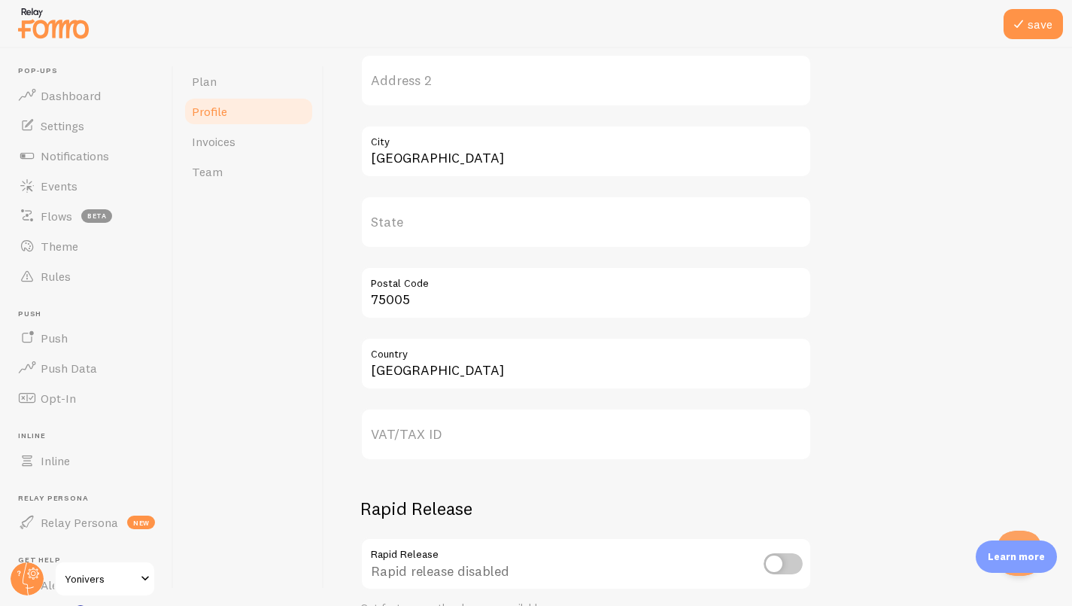
click at [483, 448] on label "VAT/TAX ID" at bounding box center [585, 434] width 451 height 53
click at [483, 448] on input "VAT/TAX ID" at bounding box center [585, 434] width 451 height 53
click at [490, 433] on label "VAT/TAX ID" at bounding box center [585, 434] width 451 height 53
click at [490, 433] on input "VAT/TAX ID" at bounding box center [585, 434] width 451 height 53
click at [490, 433] on label "VAT/TAX ID" at bounding box center [585, 434] width 451 height 53
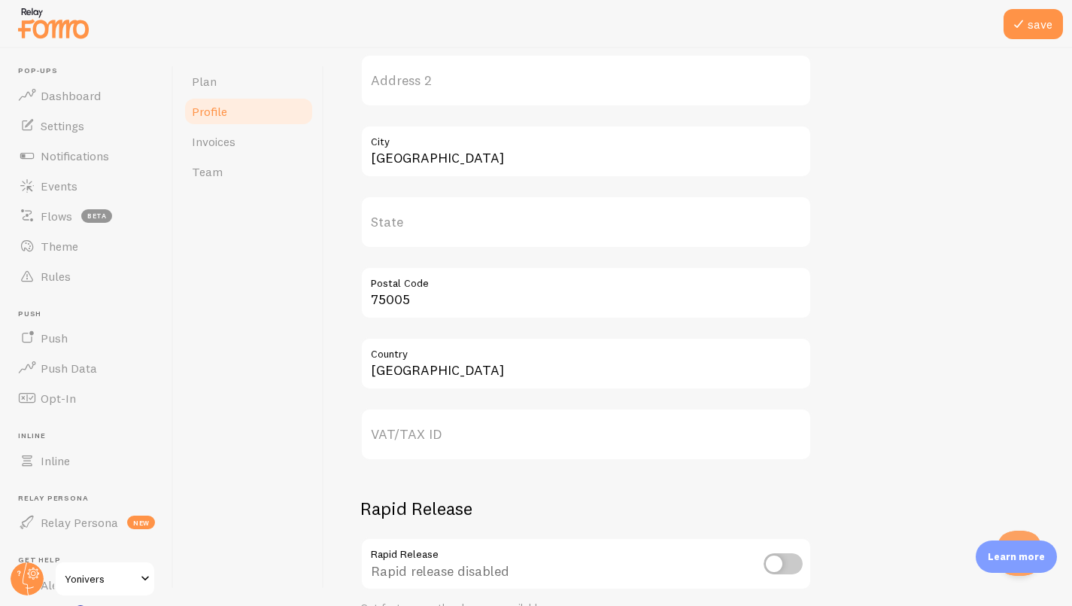
click at [490, 433] on input "VAT/TAX ID" at bounding box center [585, 434] width 451 height 53
click at [458, 432] on label "VAT/TAX ID" at bounding box center [585, 434] width 451 height 53
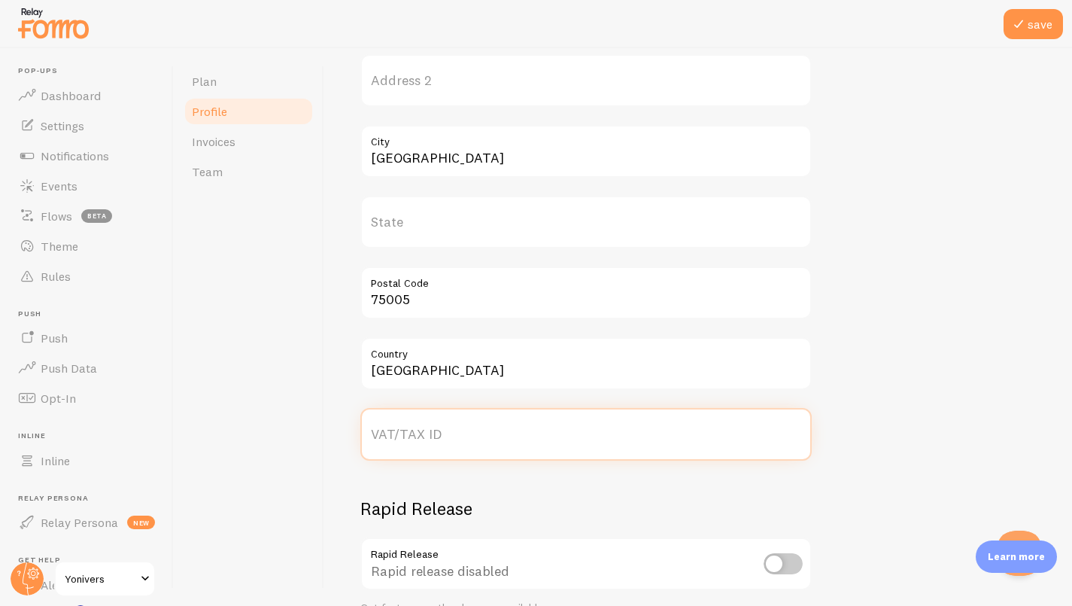
click at [458, 432] on input "VAT/TAX ID" at bounding box center [585, 434] width 451 height 53
paste input "801120940"
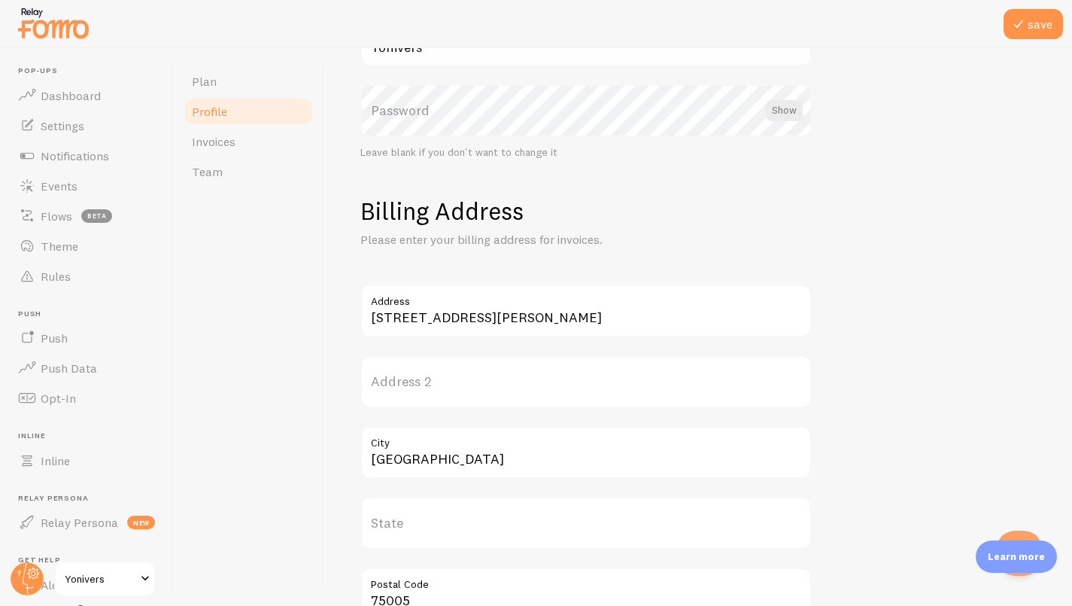
scroll to position [75, 0]
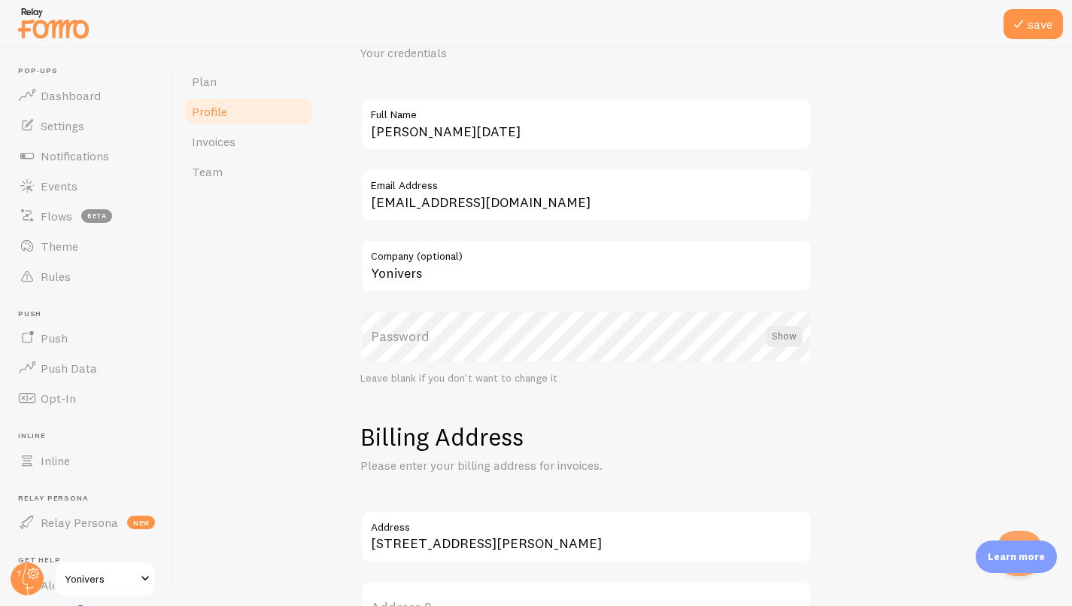
type input "FR40801120940"
click at [1047, 9] on button "save" at bounding box center [1033, 24] width 59 height 30
click at [222, 163] on link "Team" at bounding box center [249, 172] width 132 height 30
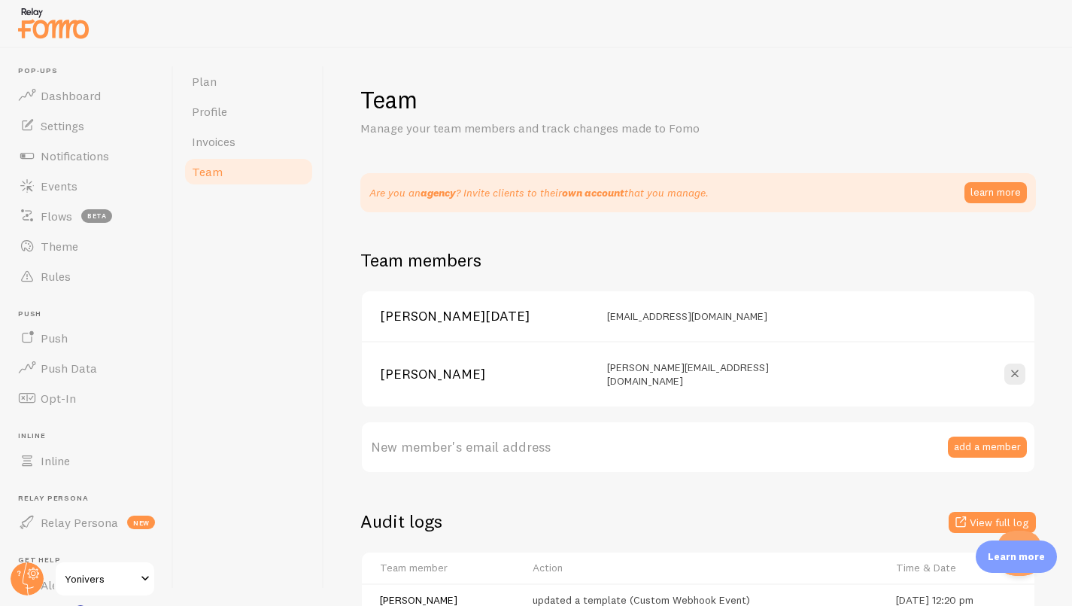
click at [971, 437] on button "add a member" at bounding box center [987, 446] width 79 height 21
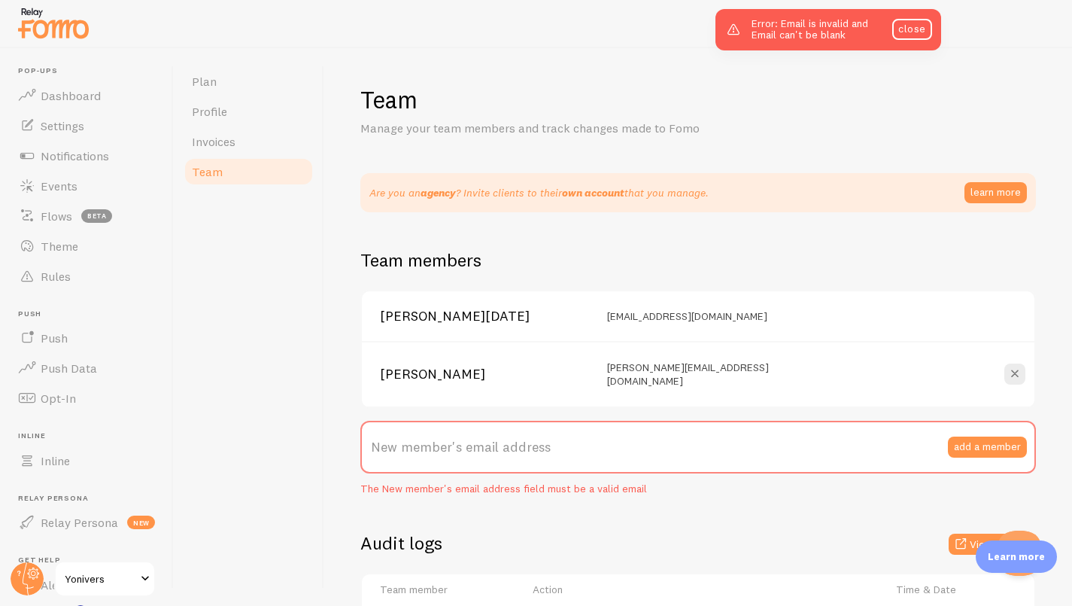
click at [597, 435] on label "New member's email address" at bounding box center [698, 447] width 676 height 53
click at [597, 435] on input "New member's email address" at bounding box center [698, 447] width 676 height 53
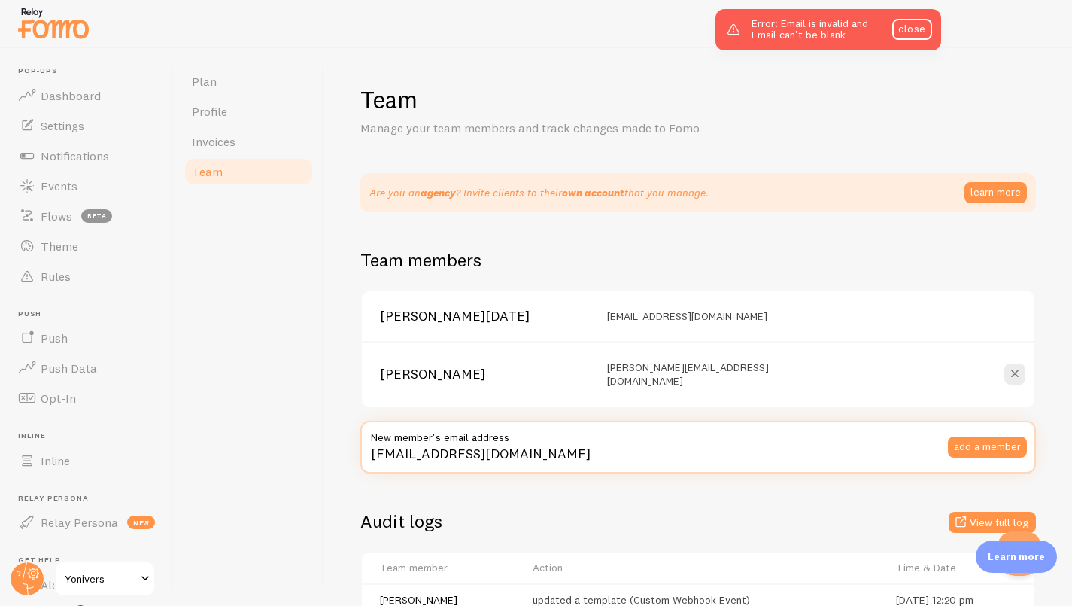
type input "Compta@yonivers.com"
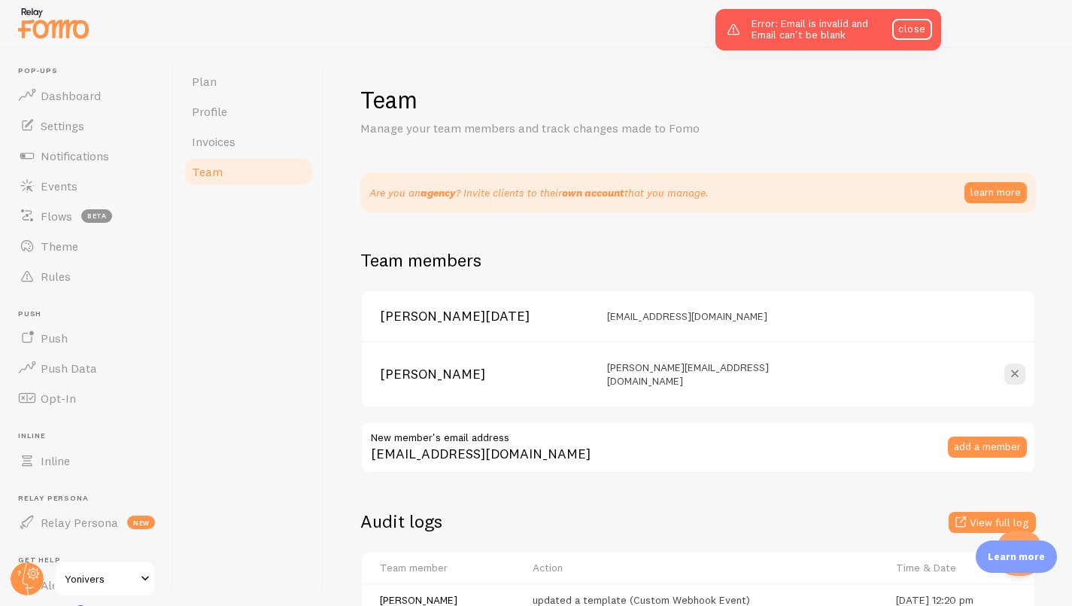
click at [955, 439] on button "add a member" at bounding box center [987, 446] width 79 height 21
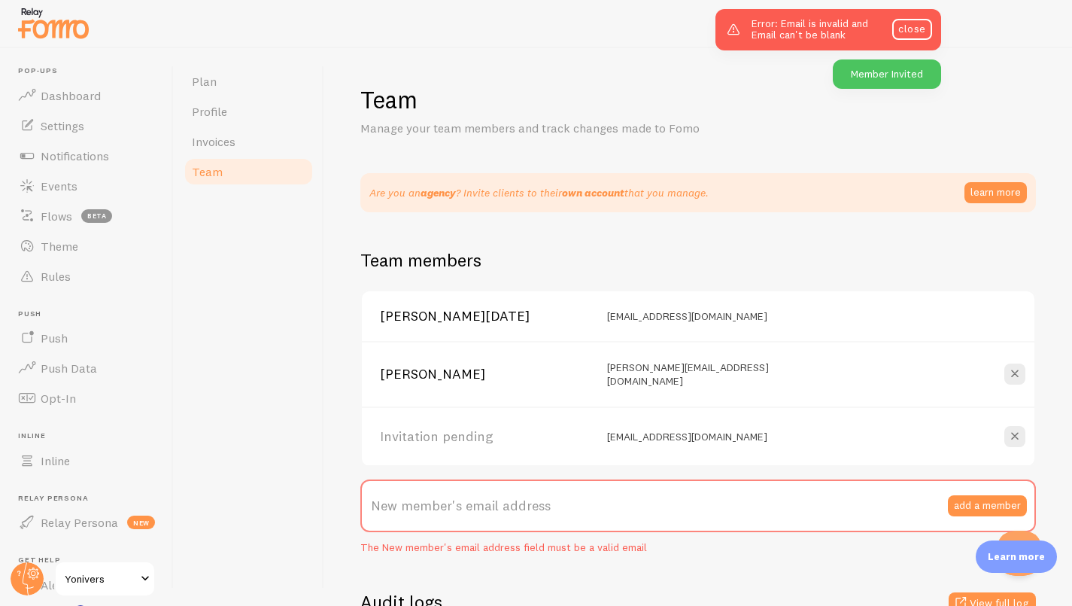
click at [1011, 369] on icon at bounding box center [1015, 374] width 18 height 18
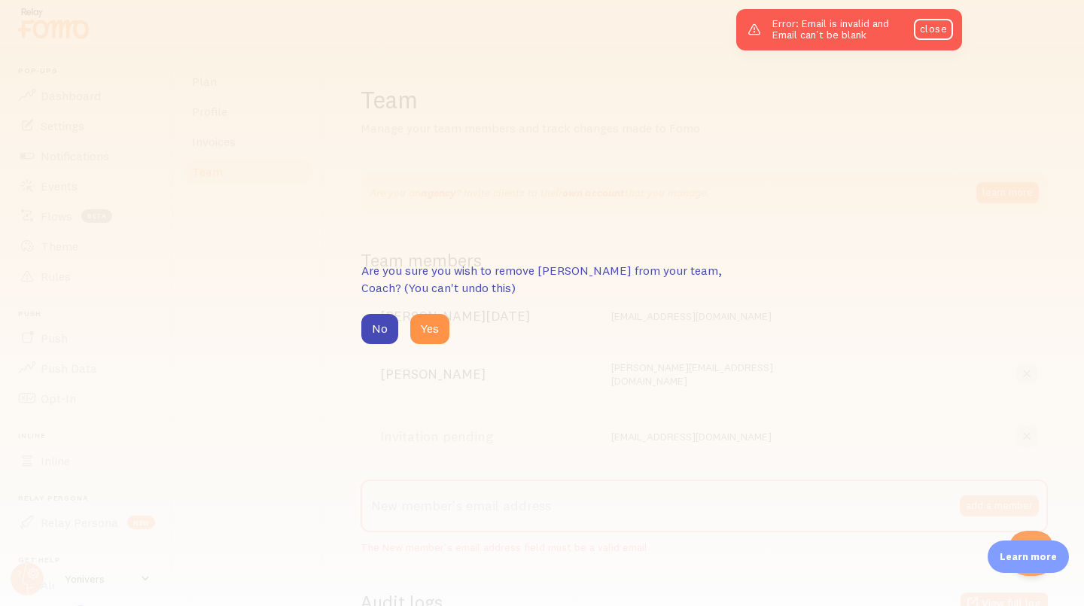
click at [430, 333] on button "Yes" at bounding box center [429, 329] width 39 height 30
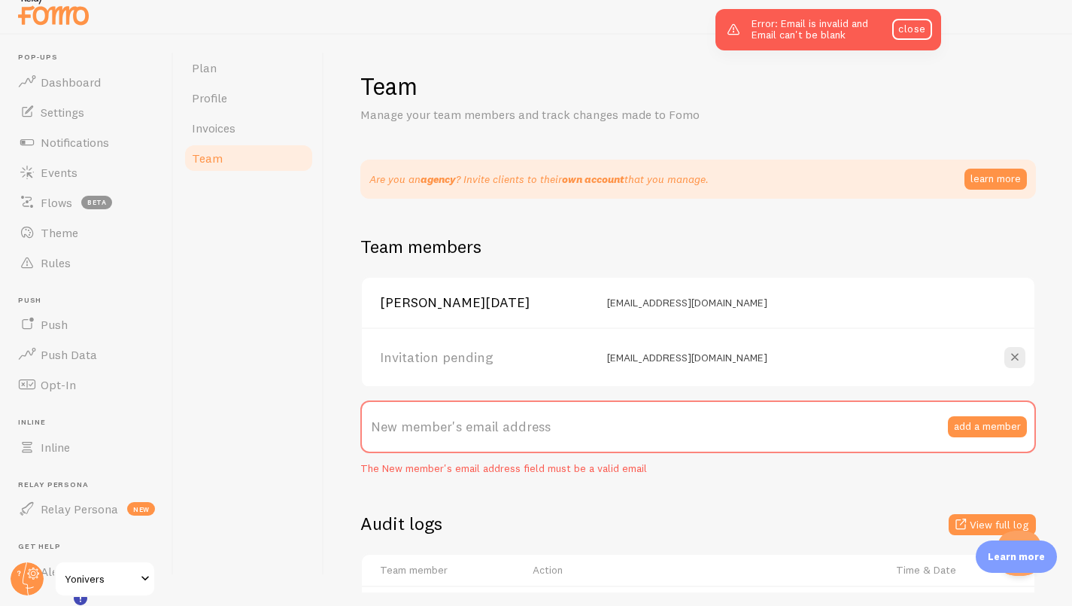
scroll to position [22, 0]
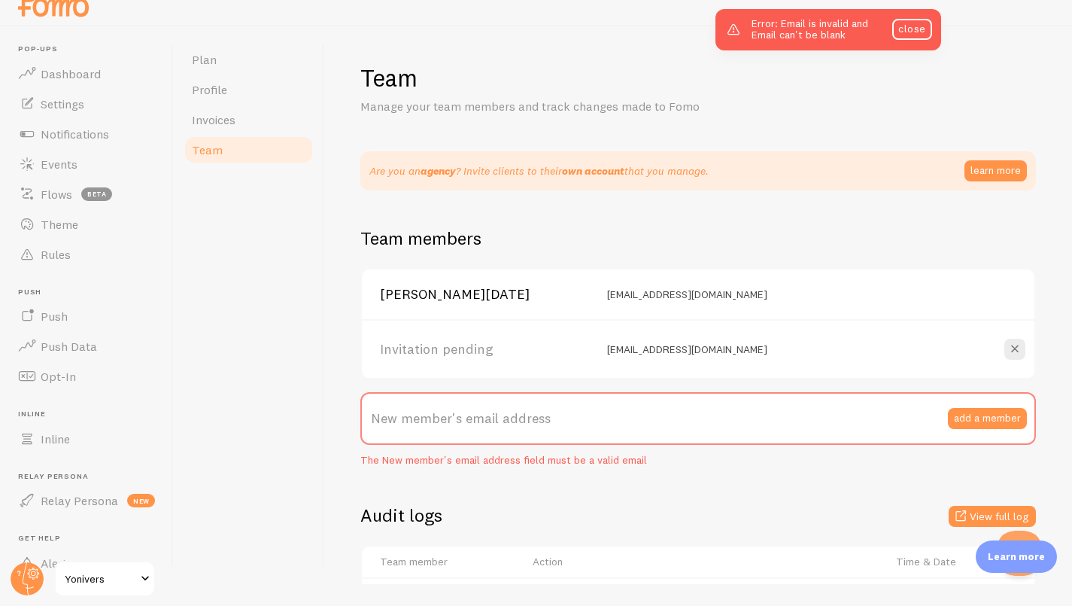
click at [1008, 348] on icon at bounding box center [1015, 349] width 18 height 18
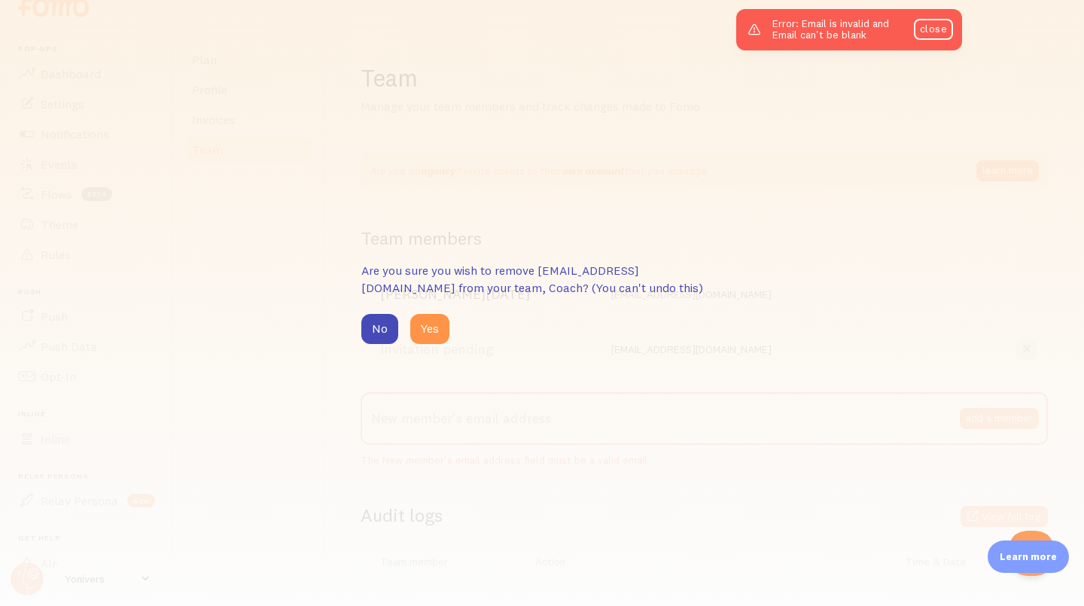
click at [433, 330] on button "Yes" at bounding box center [429, 329] width 39 height 30
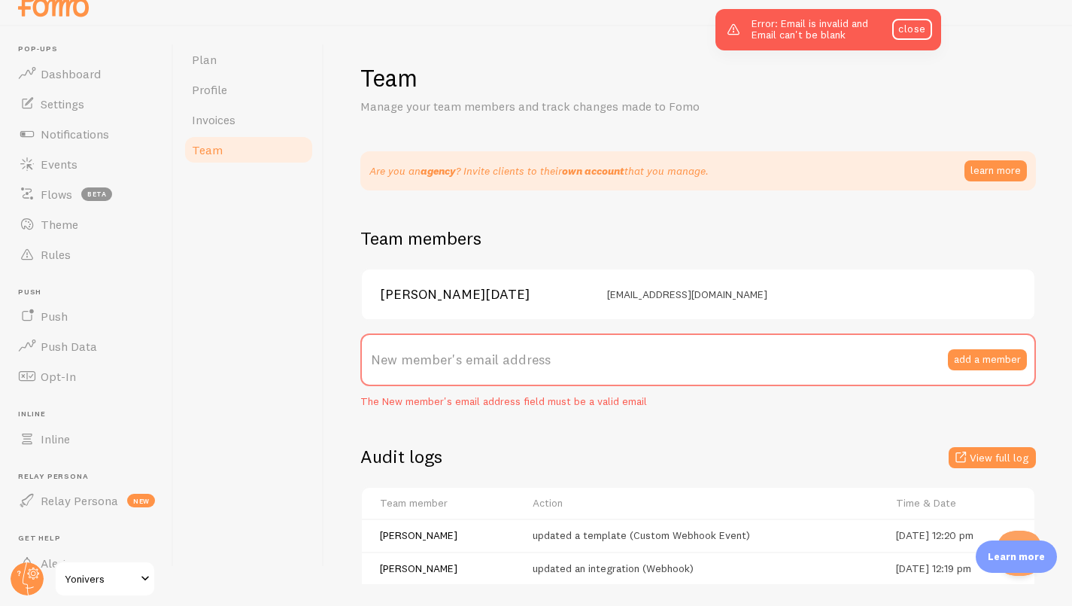
click at [596, 356] on label "New member's email address" at bounding box center [698, 359] width 676 height 53
click at [596, 356] on input "New member's email address" at bounding box center [698, 359] width 676 height 53
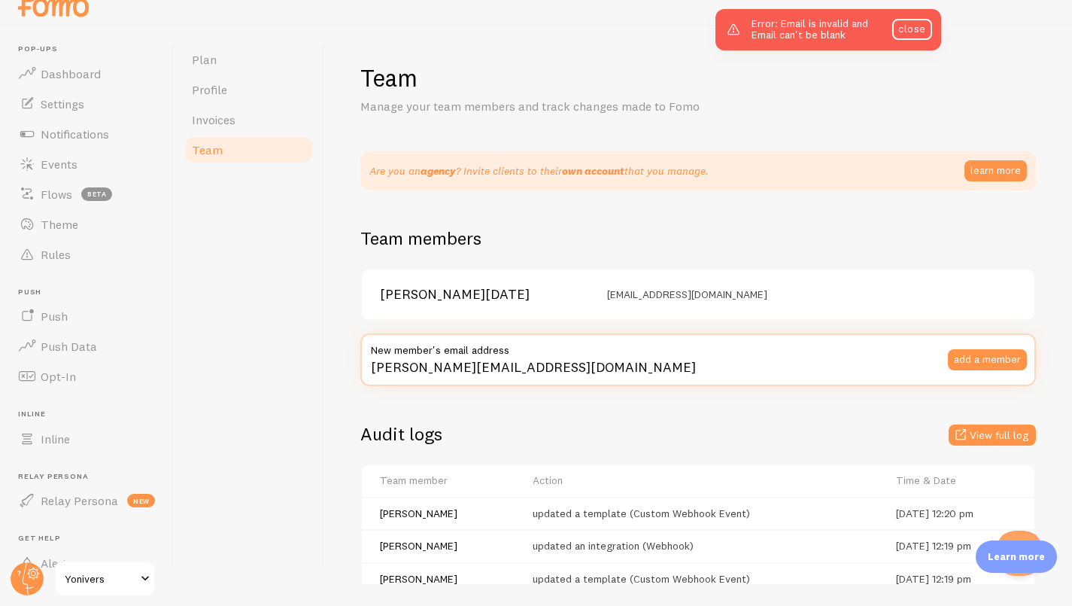
type input "valerie.a@yonivers.com"
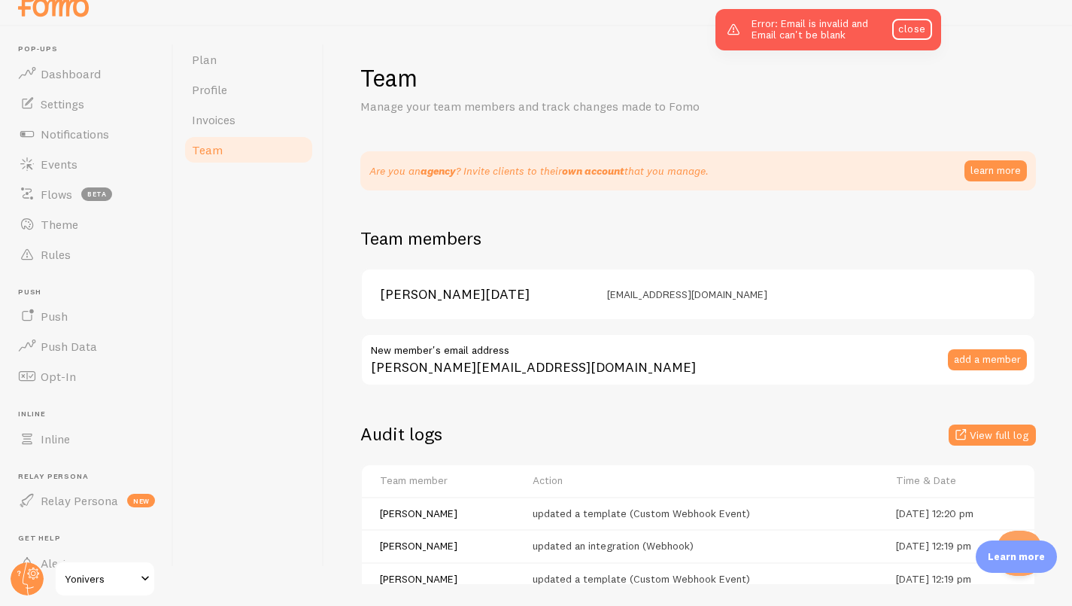
click at [1001, 359] on button "add a member" at bounding box center [987, 359] width 79 height 21
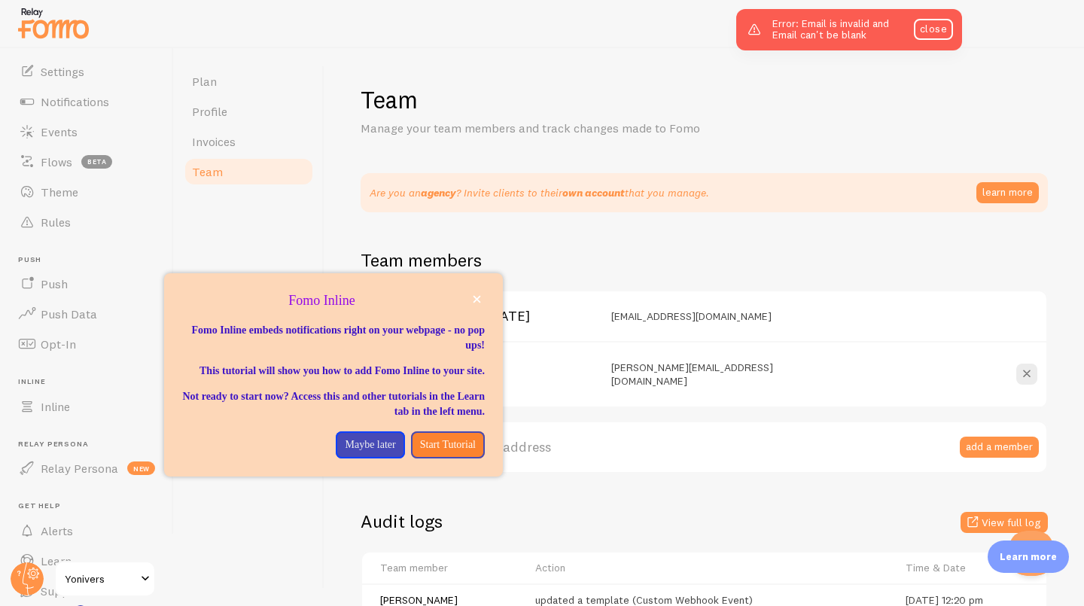
scroll to position [108, 0]
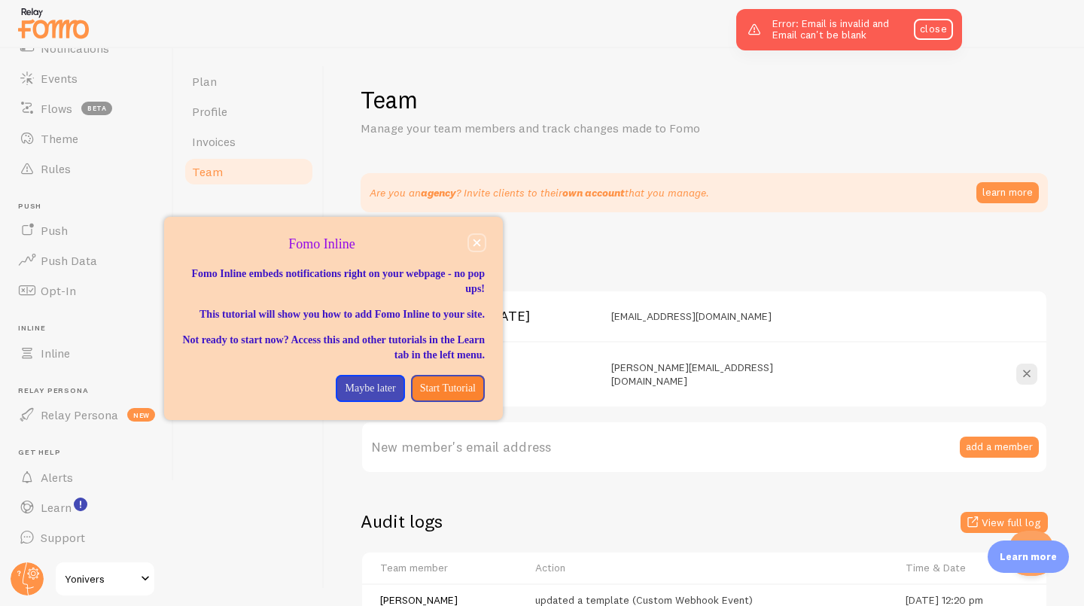
click at [474, 242] on icon "close," at bounding box center [477, 243] width 8 height 8
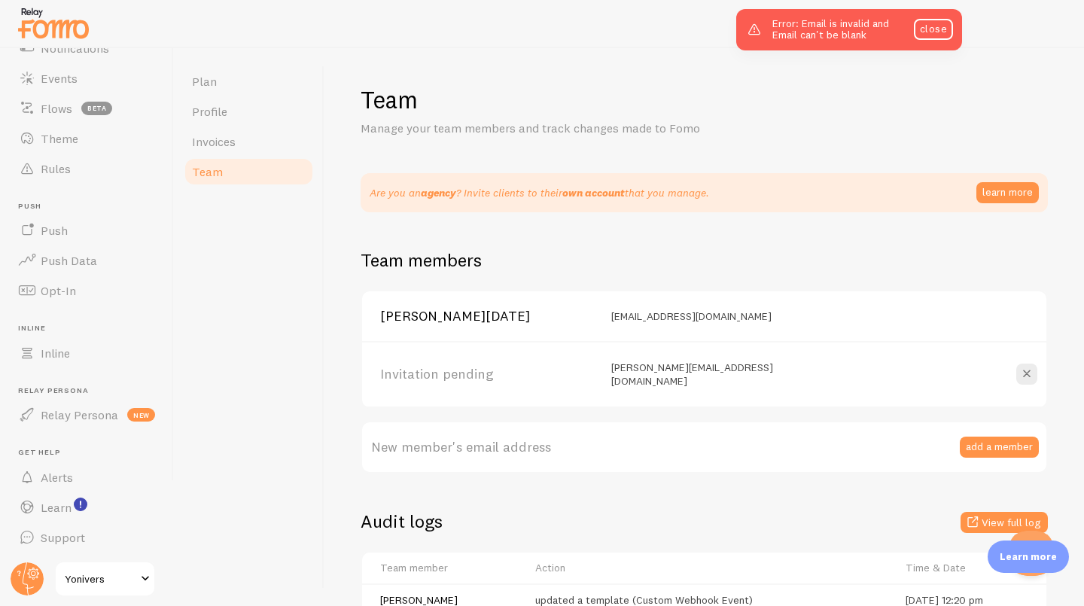
click at [221, 71] on link "Plan" at bounding box center [249, 81] width 132 height 30
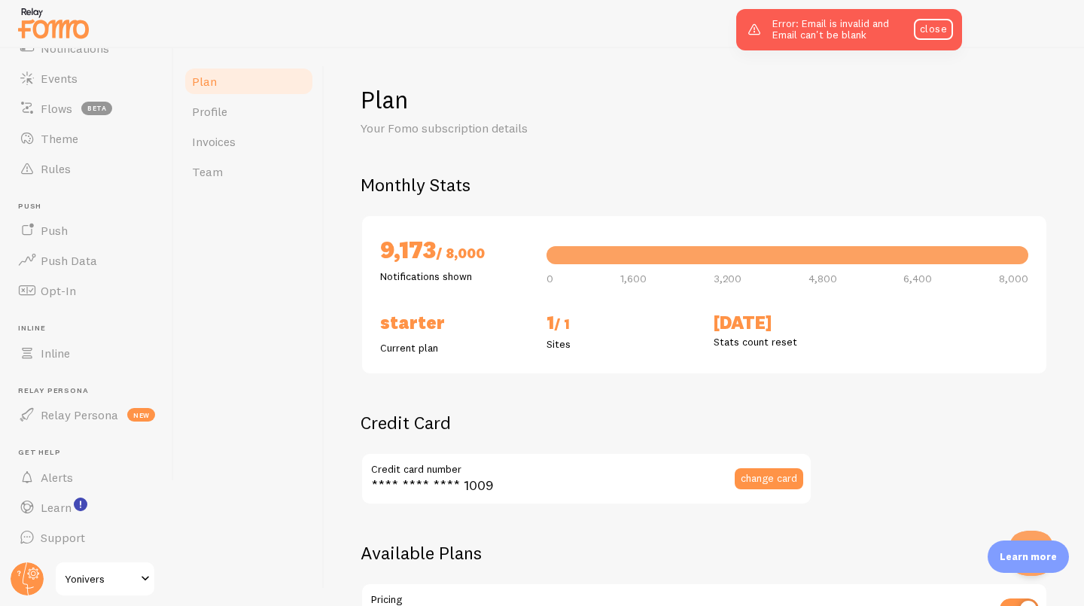
click at [258, 116] on link "Profile" at bounding box center [249, 111] width 132 height 30
